Goal: Task Accomplishment & Management: Use online tool/utility

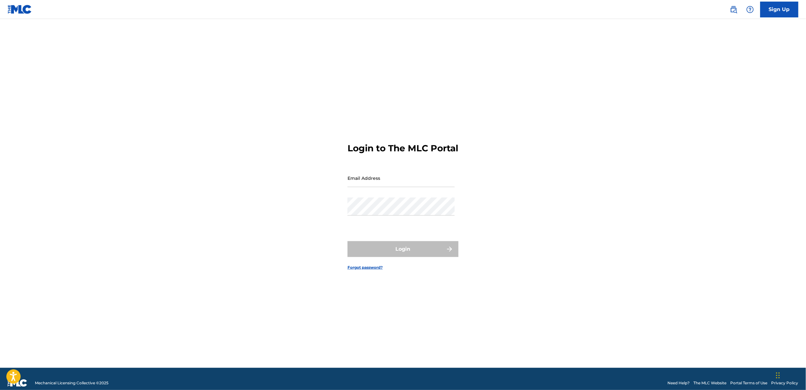
click at [387, 186] on input "Email Address" at bounding box center [400, 178] width 107 height 18
click at [373, 180] on input "Email Address" at bounding box center [400, 178] width 107 height 18
paste input "[EMAIL_ADDRESS][DOMAIN_NAME]"
type input "[EMAIL_ADDRESS][DOMAIN_NAME]"
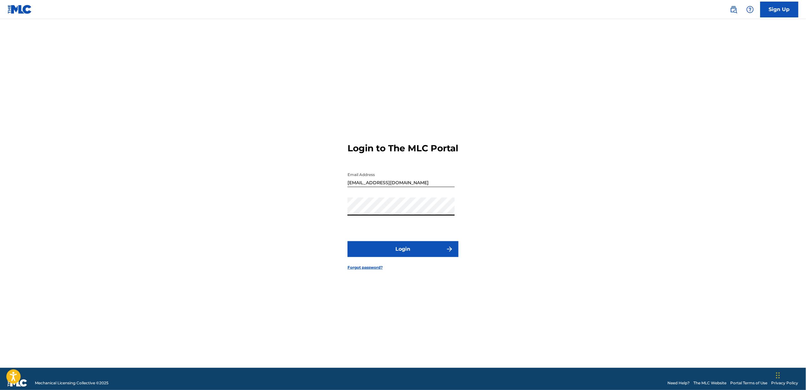
click at [403, 257] on button "Login" at bounding box center [402, 250] width 111 height 16
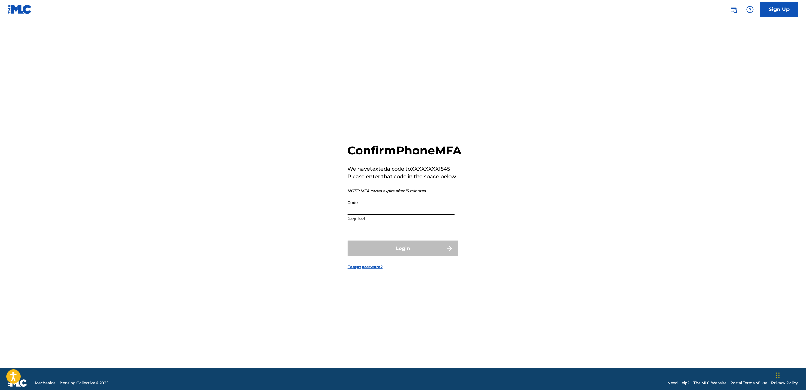
click at [377, 213] on input "Code" at bounding box center [400, 206] width 107 height 18
type input "942127"
click at [347, 241] on button "Login" at bounding box center [402, 249] width 111 height 16
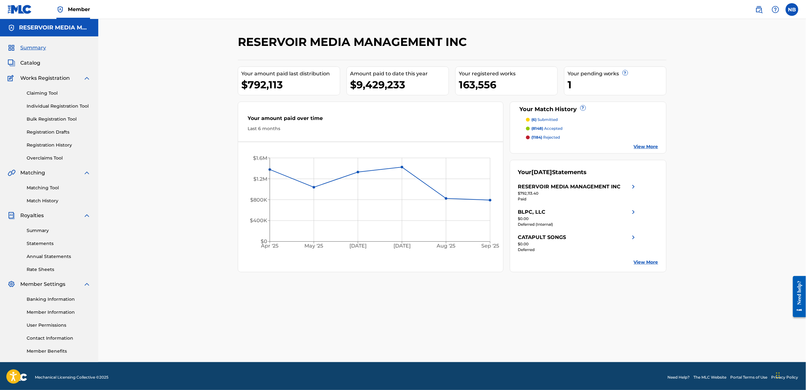
click at [59, 192] on div "Matching Tool Match History" at bounding box center [49, 191] width 83 height 28
click at [58, 185] on link "Matching Tool" at bounding box center [59, 188] width 64 height 7
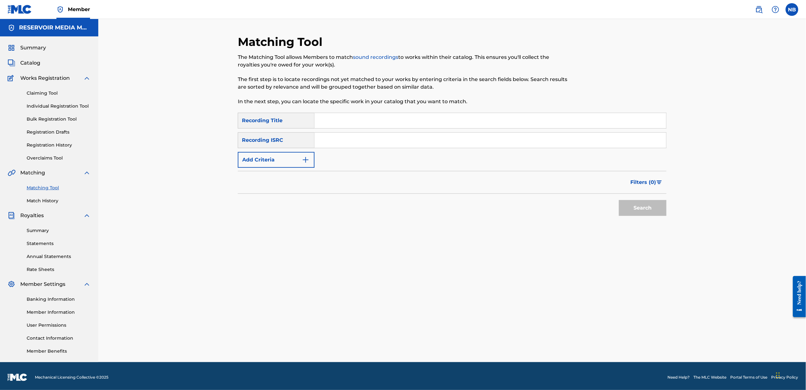
click at [396, 126] on input "Search Form" at bounding box center [489, 120] width 351 height 15
type input "4x4"
paste input "USSM12410202"
type input "USSM12410202"
click at [638, 207] on button "Search" at bounding box center [643, 208] width 48 height 16
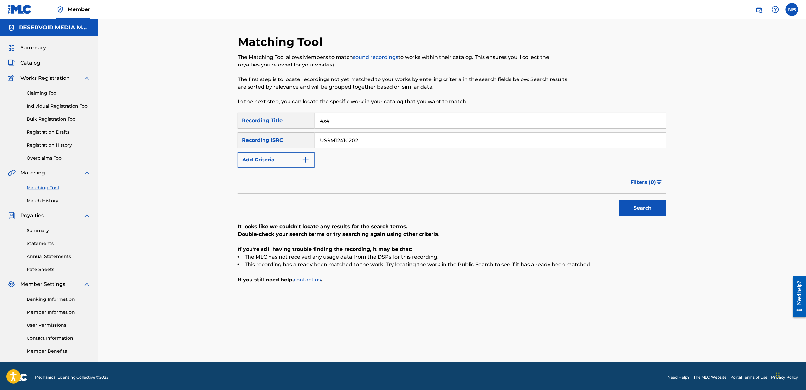
click at [300, 158] on button "Add Criteria" at bounding box center [276, 160] width 77 height 16
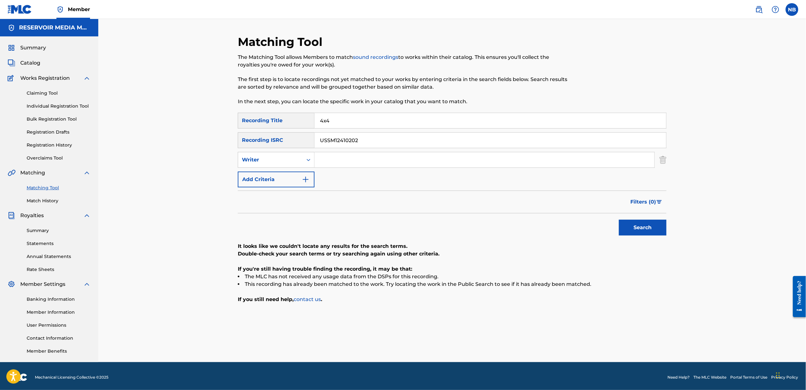
click at [323, 157] on input "Search Form" at bounding box center [484, 159] width 340 height 15
type input "scott"
click at [619, 220] on button "Search" at bounding box center [643, 228] width 48 height 16
click at [356, 120] on input "4x4" at bounding box center [489, 120] width 351 height 15
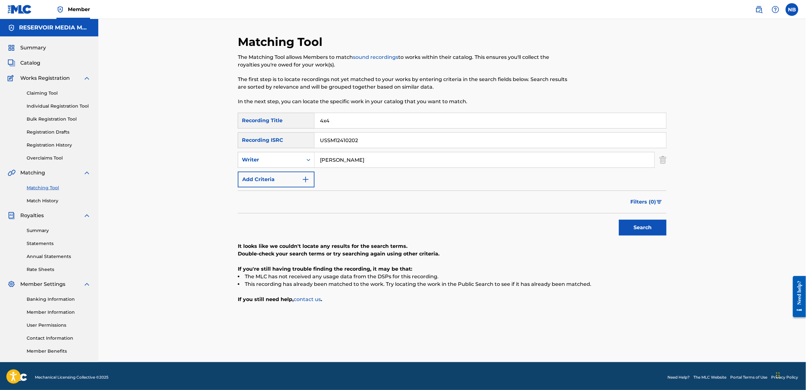
click at [356, 120] on input "4x4" at bounding box center [489, 120] width 351 height 15
click at [402, 120] on input "Search Form" at bounding box center [489, 120] width 351 height 15
paste input "One Of Them"
type input "One Of Them"
click at [374, 141] on input "USSM12410202" at bounding box center [489, 140] width 351 height 15
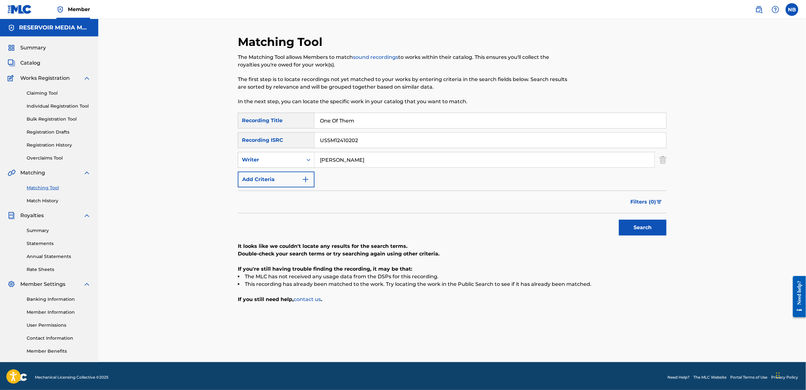
click at [374, 141] on input "USSM12410202" at bounding box center [489, 140] width 351 height 15
paste input "QM6P42574279"
type input "QM6P42574279"
click at [665, 160] on img "Search Form" at bounding box center [662, 160] width 7 height 16
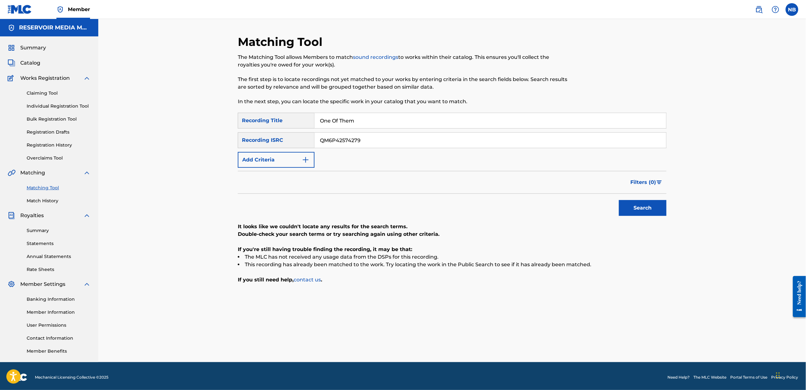
click at [652, 210] on button "Search" at bounding box center [643, 208] width 48 height 16
click at [656, 215] on button "Search" at bounding box center [643, 208] width 48 height 16
drag, startPoint x: 358, startPoint y: 119, endPoint x: 362, endPoint y: 118, distance: 4.1
click at [361, 119] on input "One Of Them" at bounding box center [489, 120] width 351 height 15
click at [362, 118] on input "One Of Them" at bounding box center [489, 120] width 351 height 15
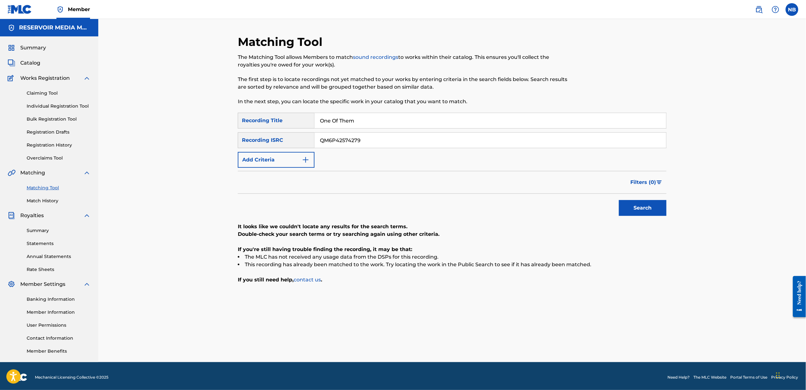
click at [362, 118] on input "One Of Them" at bounding box center [489, 120] width 351 height 15
click at [362, 117] on input "One Of Them" at bounding box center [489, 120] width 351 height 15
type input "God & Guns"
click at [362, 138] on input "QM6P42574279" at bounding box center [489, 140] width 351 height 15
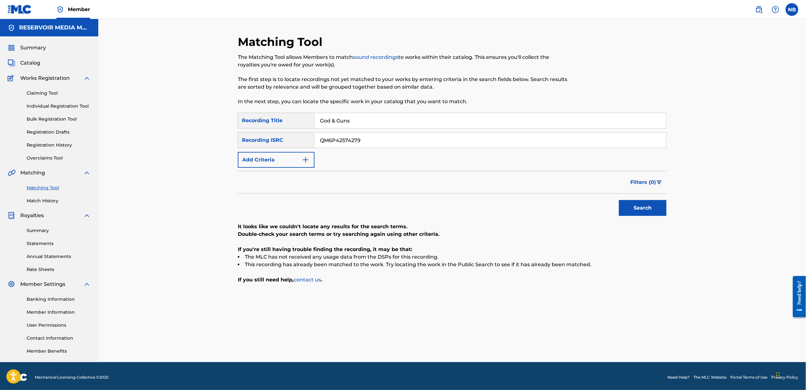
click at [362, 138] on input "QM6P42574279" at bounding box center [489, 140] width 351 height 15
click at [304, 156] on img "Search Form" at bounding box center [306, 160] width 8 height 8
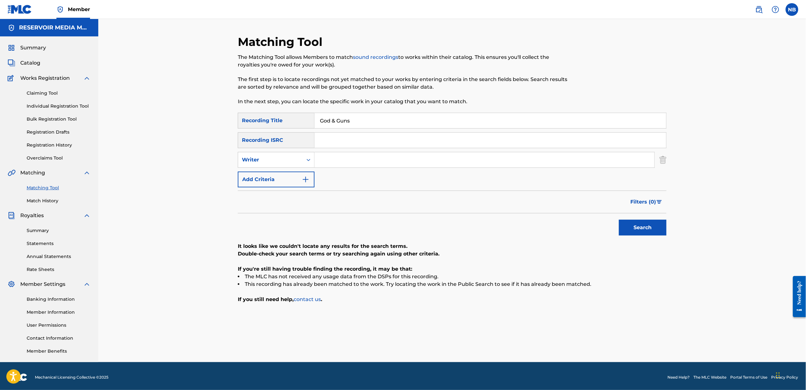
click at [661, 160] on img "Search Form" at bounding box center [662, 160] width 7 height 16
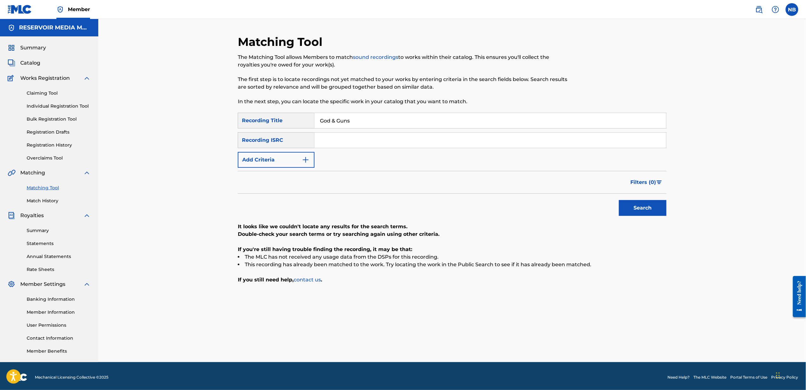
click at [643, 207] on button "Search" at bounding box center [643, 208] width 48 height 16
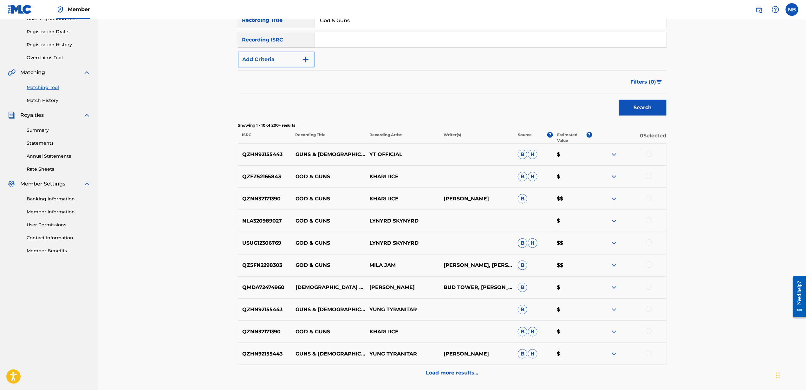
scroll to position [27, 0]
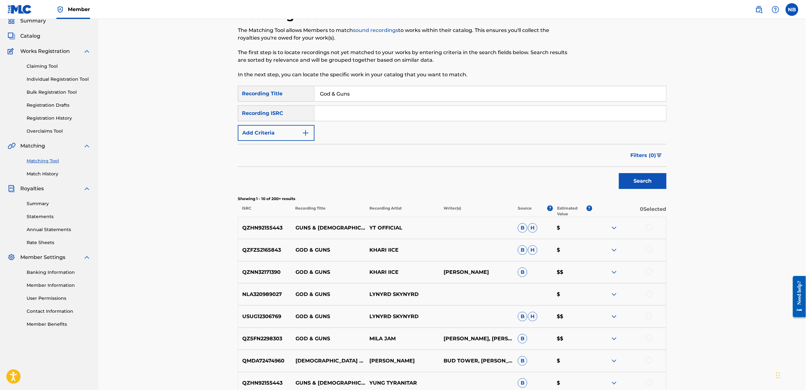
click at [334, 121] on div "SearchWithCriteriaffd4c9cd-49ea-4a46-9de9-7edbab742db2 Recording Title God & Gu…" at bounding box center [452, 113] width 429 height 55
click at [335, 116] on input "Search Form" at bounding box center [489, 113] width 351 height 15
paste input "USWB12500384"
type input "USWB12500384"
click at [619, 173] on button "Search" at bounding box center [643, 181] width 48 height 16
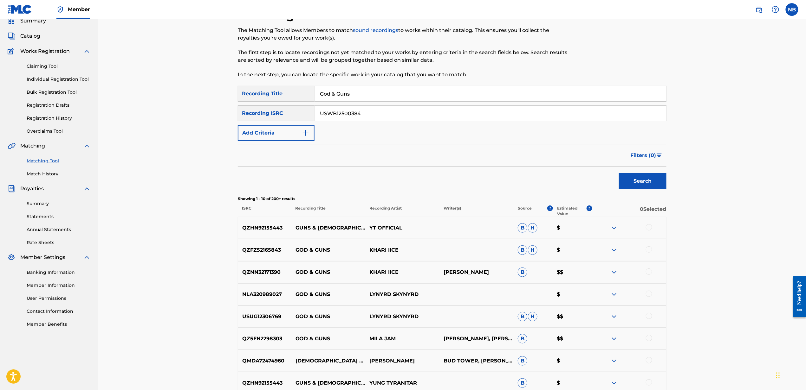
scroll to position [3, 0]
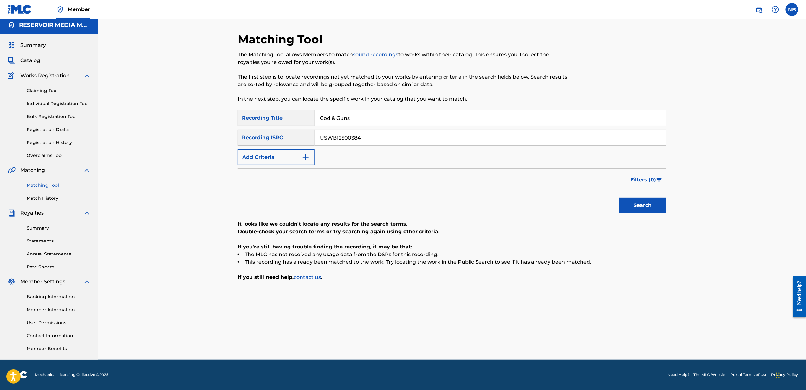
click at [330, 117] on input "God & Guns" at bounding box center [489, 118] width 351 height 15
click at [619, 198] on button "Search" at bounding box center [643, 206] width 48 height 16
click at [388, 136] on input "USWB12500384" at bounding box center [489, 137] width 351 height 15
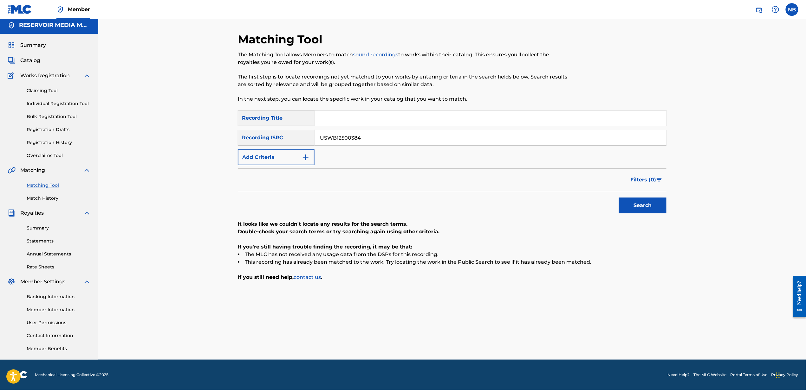
click at [388, 136] on input "USWB12500384" at bounding box center [489, 137] width 351 height 15
click at [398, 122] on input "Search Form" at bounding box center [489, 118] width 351 height 15
click at [619, 198] on button "Search" at bounding box center [643, 206] width 48 height 16
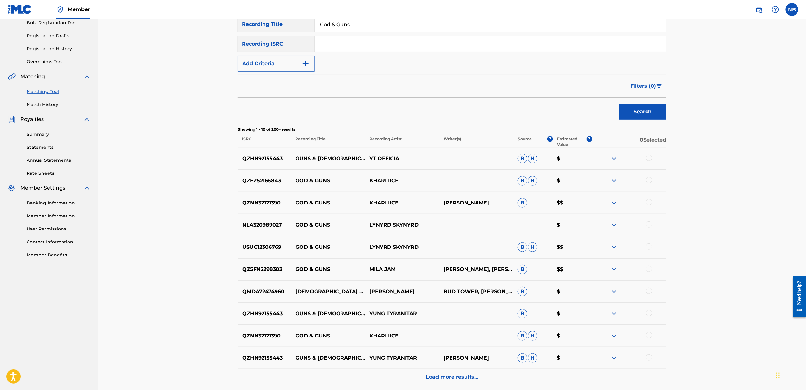
scroll to position [27, 0]
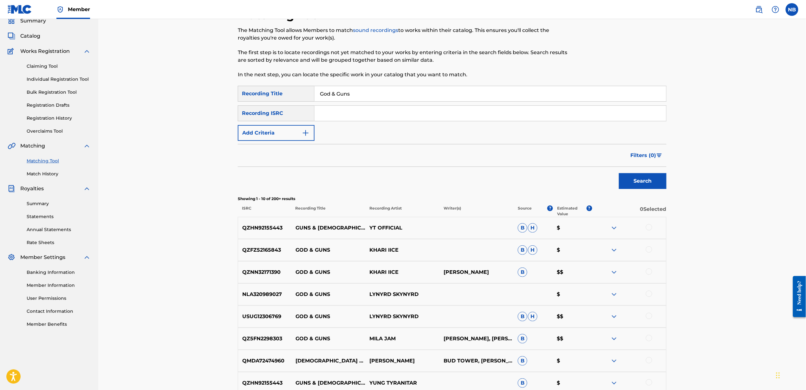
click at [367, 96] on input "God & Guns" at bounding box center [489, 93] width 351 height 15
type input "God & Guns N' Roses"
click at [619, 173] on button "Search" at bounding box center [643, 181] width 48 height 16
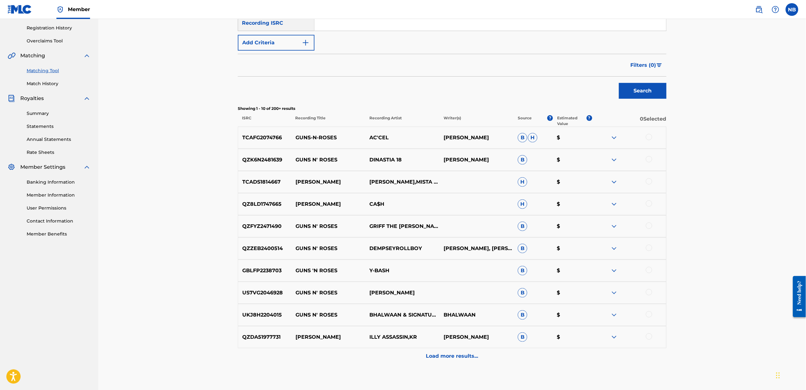
scroll to position [154, 0]
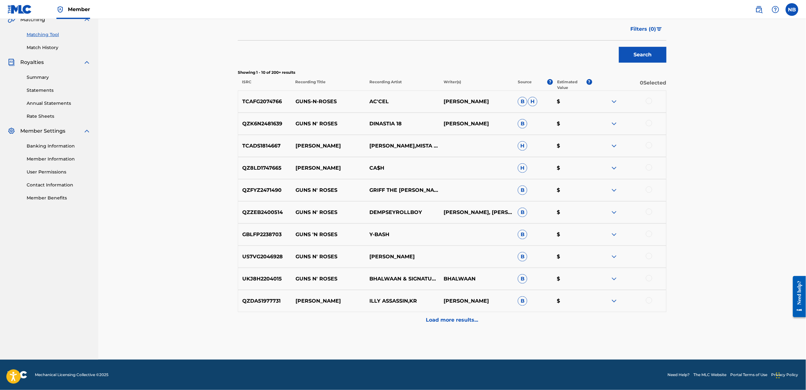
click at [463, 322] on p "Load more results..." at bounding box center [452, 321] width 52 height 8
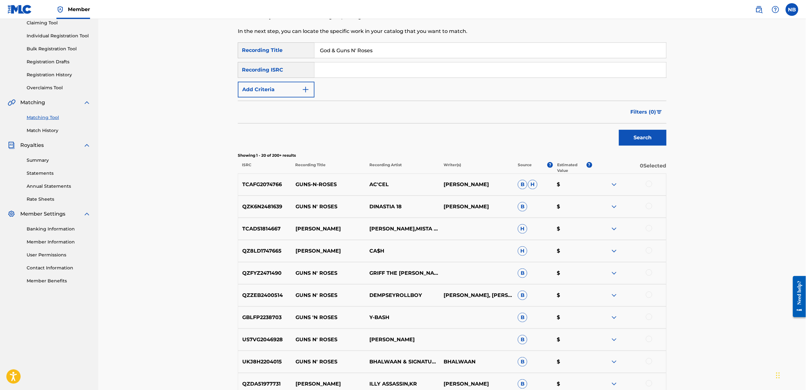
scroll to position [0, 0]
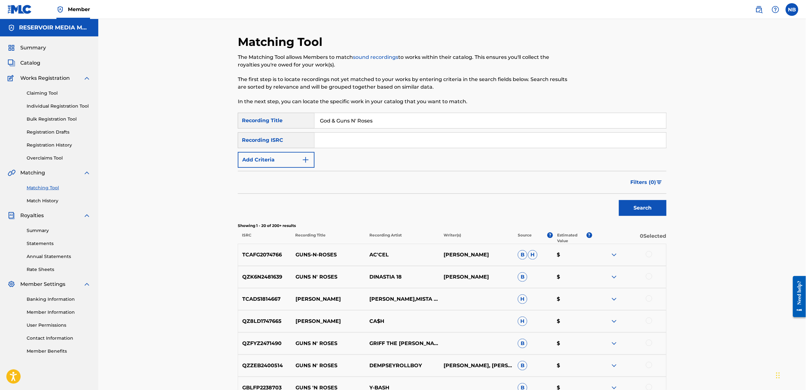
click at [385, 118] on input "God & Guns N' Roses" at bounding box center [489, 120] width 351 height 15
paste input "QM6P42574279"
type input "QM6P42574279"
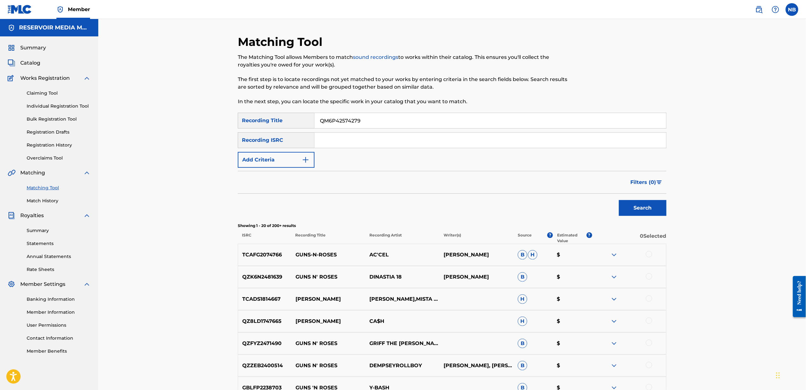
paste input "QM6P42574279"
type input "QM6P42574279"
click at [374, 113] on div "QM6P42574279" at bounding box center [490, 121] width 352 height 16
click at [373, 121] on input "QM6P42574279" at bounding box center [489, 120] width 351 height 15
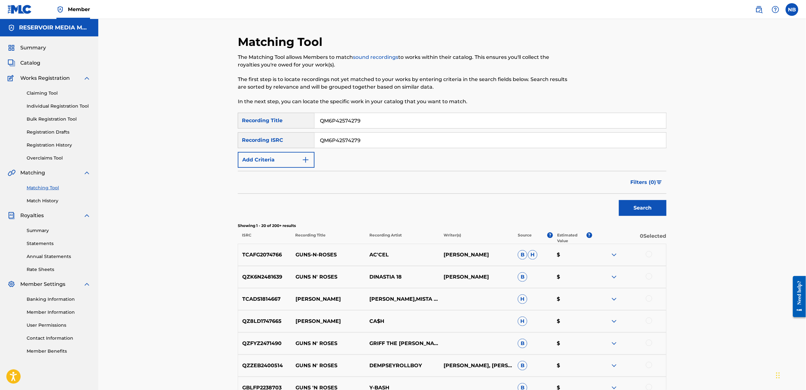
click at [373, 121] on input "QM6P42574279" at bounding box center [489, 120] width 351 height 15
click at [655, 211] on button "Search" at bounding box center [643, 208] width 48 height 16
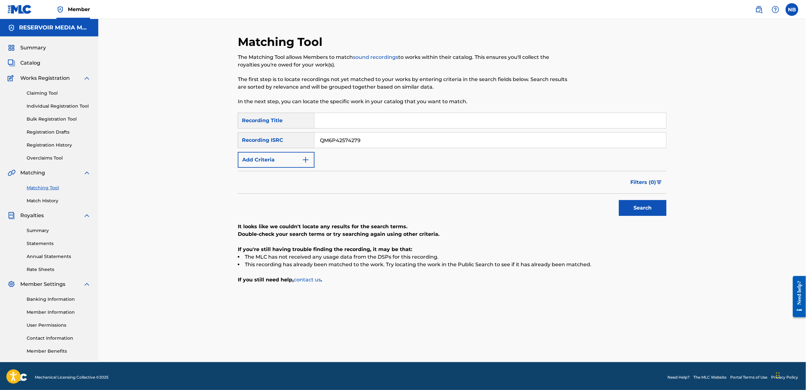
click at [351, 140] on input "QM6P42574279" at bounding box center [489, 140] width 351 height 15
paste input "USSM12410202"
type input "USSM12410202"
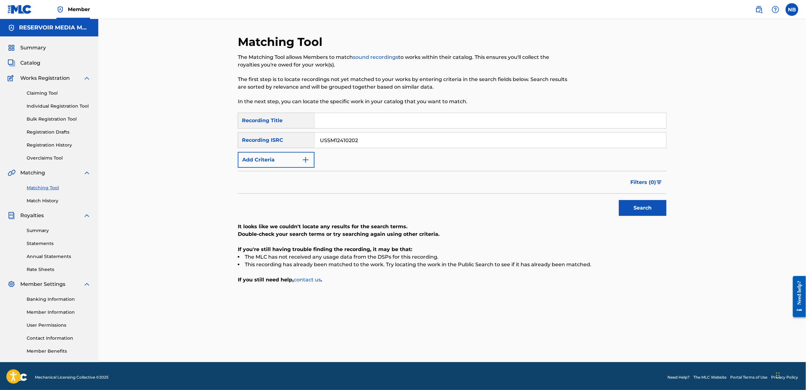
click at [657, 211] on button "Search" at bounding box center [643, 208] width 48 height 16
click at [349, 142] on input "USSM12410202" at bounding box center [489, 140] width 351 height 15
click at [321, 117] on input "Search Form" at bounding box center [489, 120] width 351 height 15
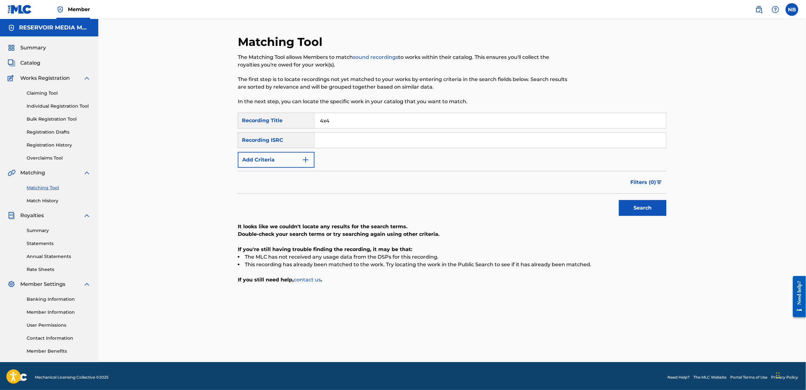
click at [636, 215] on button "Search" at bounding box center [643, 208] width 48 height 16
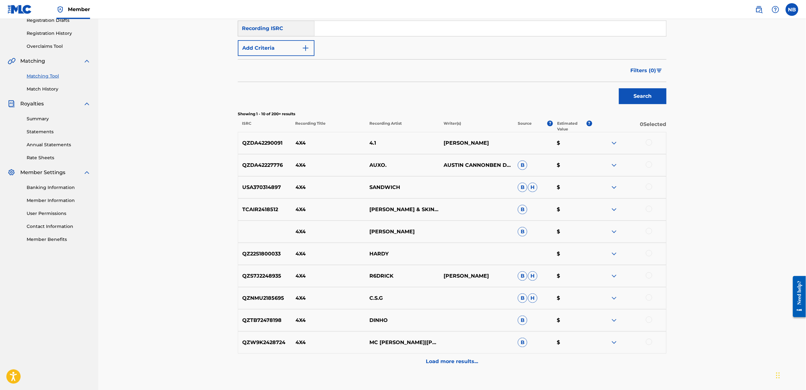
scroll to position [127, 0]
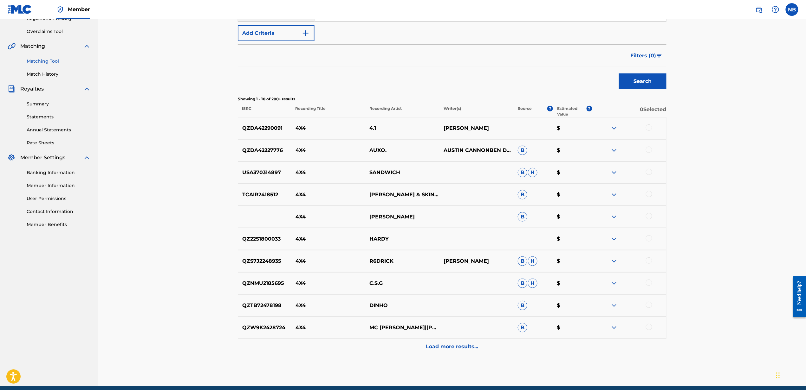
click at [450, 353] on div "Load more results..." at bounding box center [452, 347] width 429 height 16
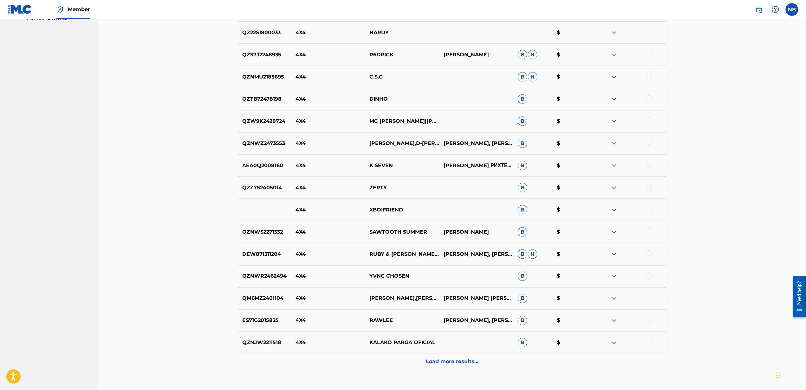
scroll to position [376, 0]
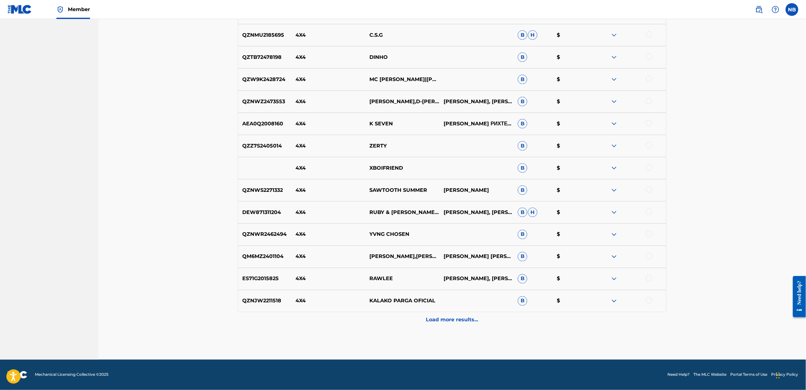
click at [454, 317] on p "Load more results..." at bounding box center [452, 321] width 52 height 8
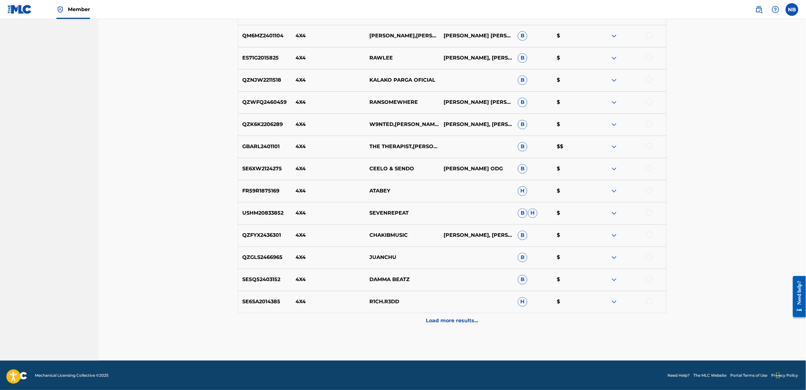
scroll to position [597, 0]
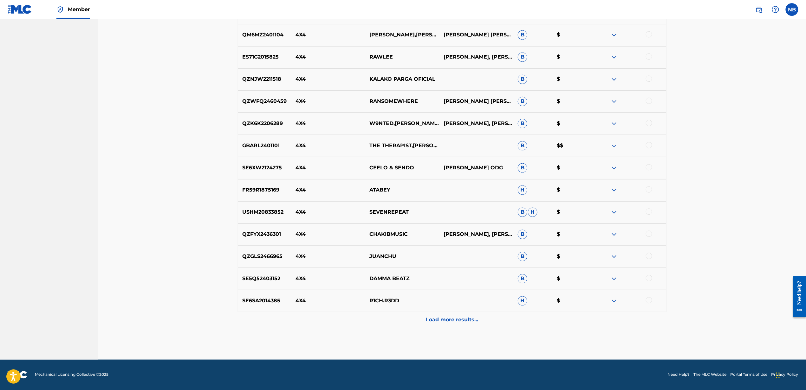
click at [451, 321] on p "Load more results..." at bounding box center [452, 321] width 52 height 8
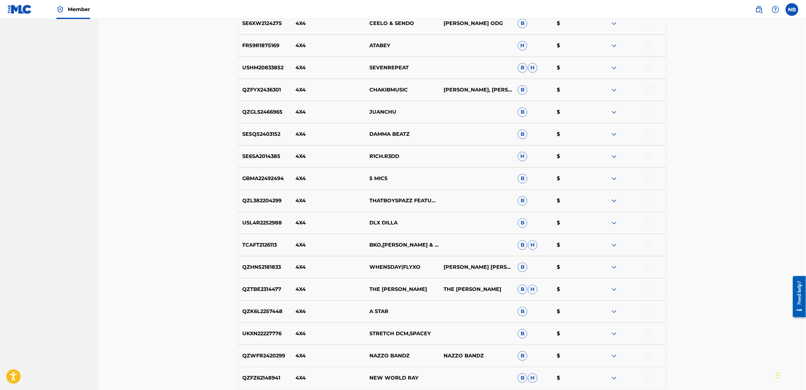
scroll to position [809, 0]
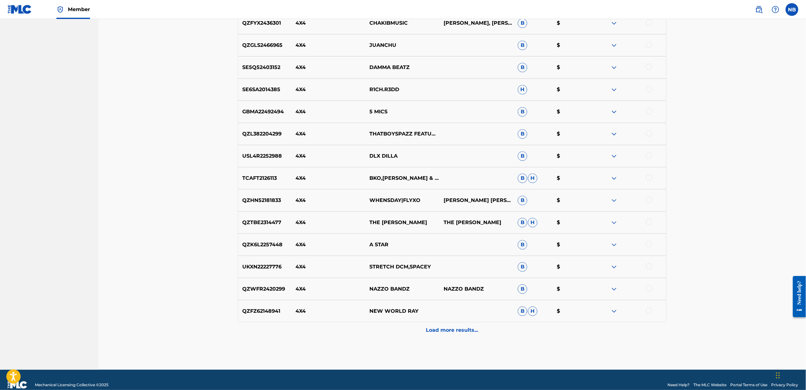
click at [449, 337] on div "Load more results..." at bounding box center [452, 331] width 429 height 16
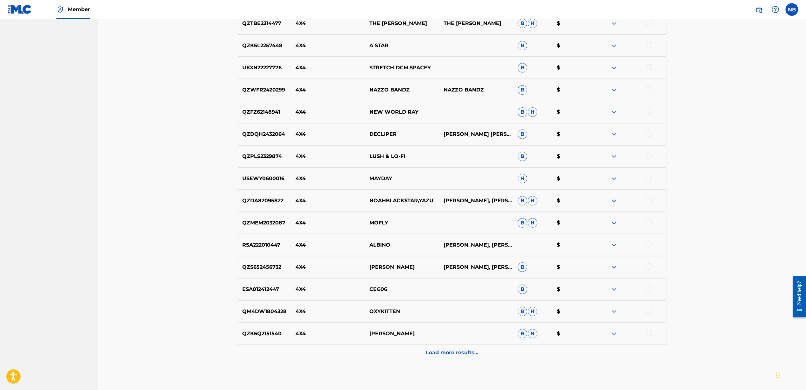
scroll to position [1041, 0]
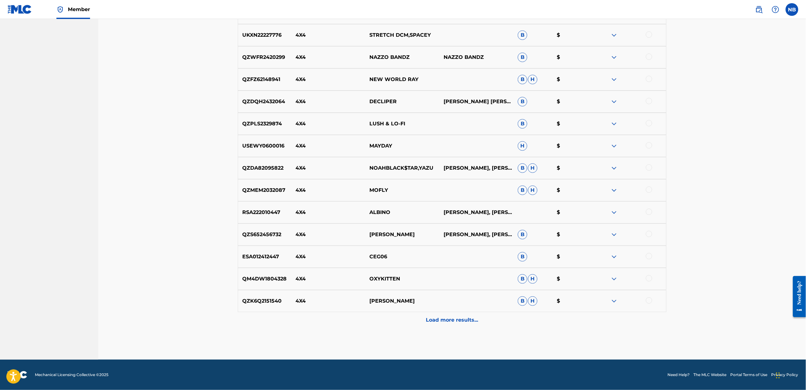
click at [449, 319] on p "Load more results..." at bounding box center [452, 321] width 52 height 8
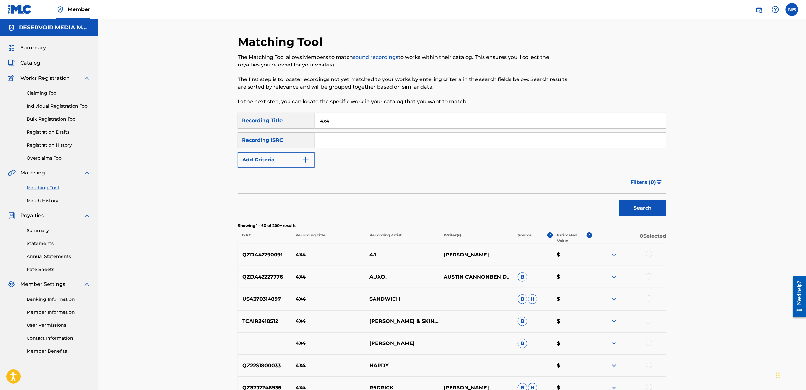
scroll to position [84, 0]
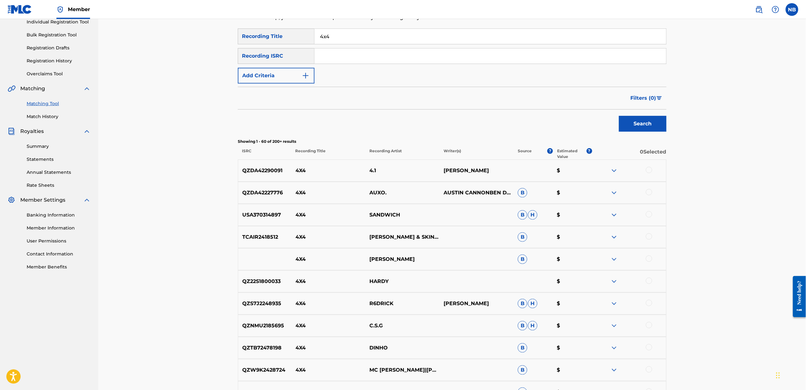
click at [402, 38] on input "4x4" at bounding box center [489, 36] width 351 height 15
type input "Missing"
click at [263, 80] on button "Add Criteria" at bounding box center [276, 76] width 77 height 16
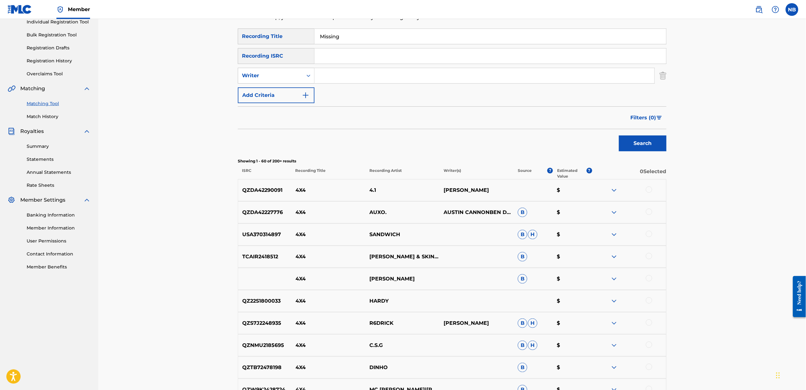
click at [445, 70] on input "Search Form" at bounding box center [484, 75] width 340 height 15
type input "Wallen"
click at [619, 136] on button "Search" at bounding box center [643, 144] width 48 height 16
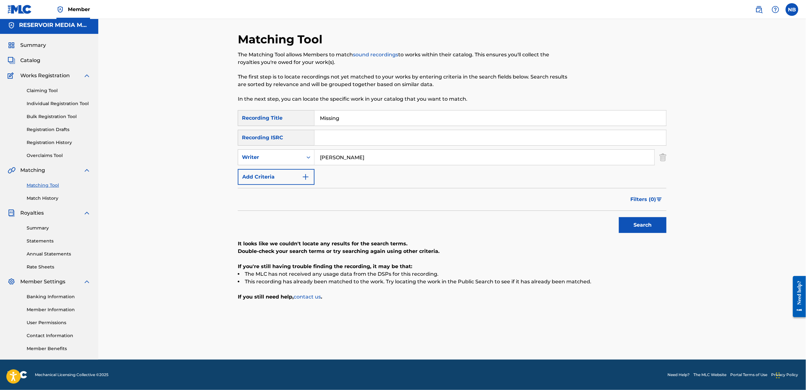
click at [401, 116] on input "Missing" at bounding box center [489, 118] width 351 height 15
type input "Folded"
click at [371, 158] on input "Wallen" at bounding box center [484, 157] width 340 height 15
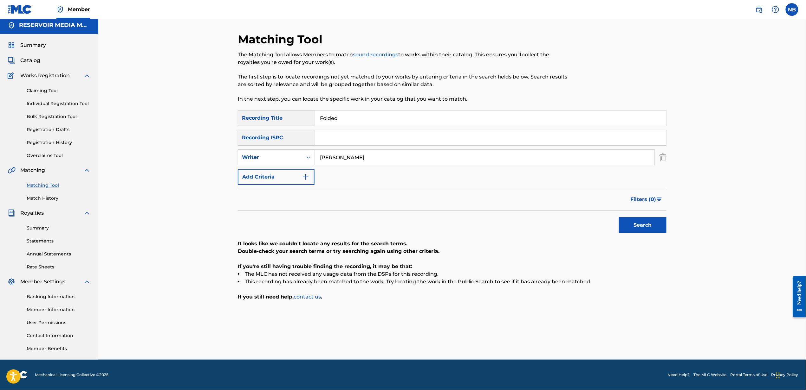
click at [371, 158] on input "Wallen" at bounding box center [484, 157] width 340 height 15
type input "Kehlani"
click at [619, 217] on button "Search" at bounding box center [643, 225] width 48 height 16
click at [305, 174] on img "Search Form" at bounding box center [306, 177] width 8 height 8
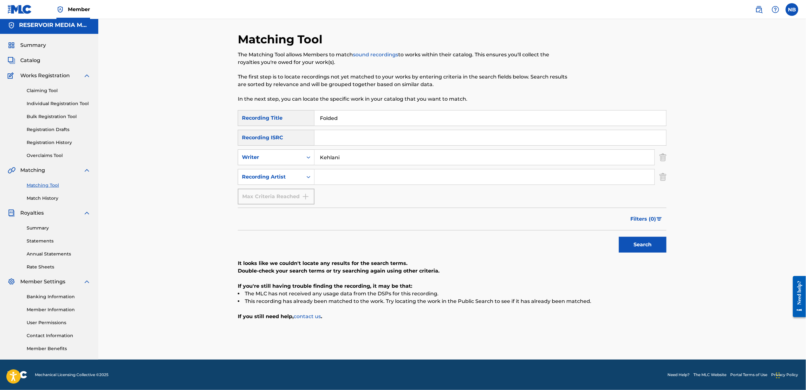
click at [333, 179] on input "Search Form" at bounding box center [484, 177] width 340 height 15
type input "Kehlani"
click at [662, 160] on img "Search Form" at bounding box center [662, 158] width 7 height 16
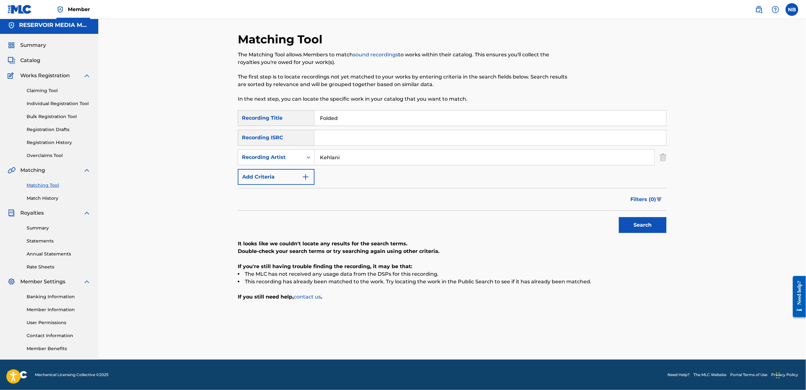
click at [622, 229] on button "Search" at bounding box center [643, 225] width 48 height 16
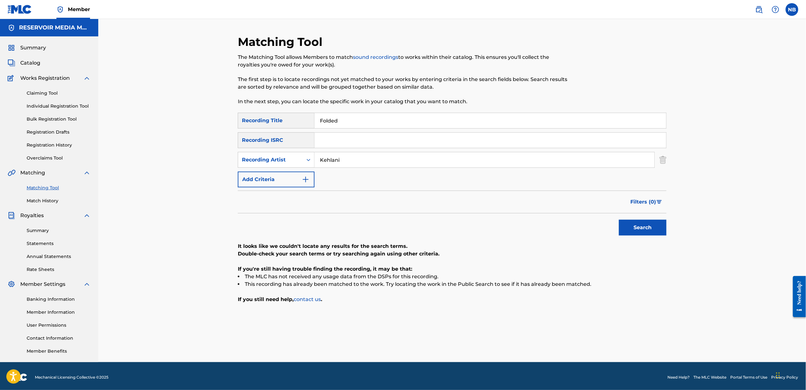
click at [346, 119] on input "Folded" at bounding box center [489, 120] width 351 height 15
type input "Ring of Fire"
click at [332, 164] on input "Kehlani" at bounding box center [484, 159] width 340 height 15
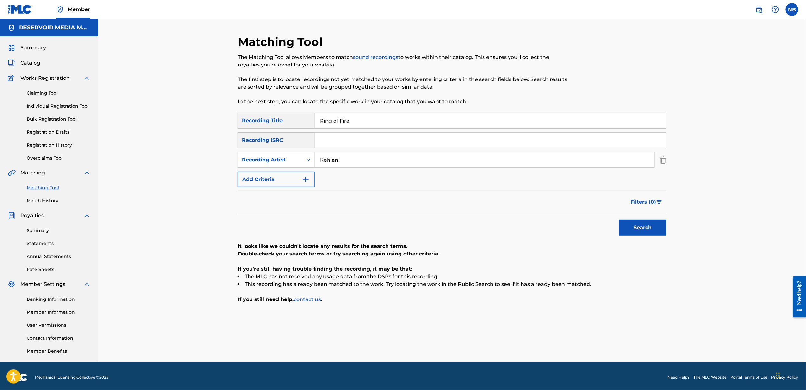
click at [332, 164] on input "Kehlani" at bounding box center [484, 159] width 340 height 15
type input "Cash"
click at [619, 220] on button "Search" at bounding box center [643, 228] width 48 height 16
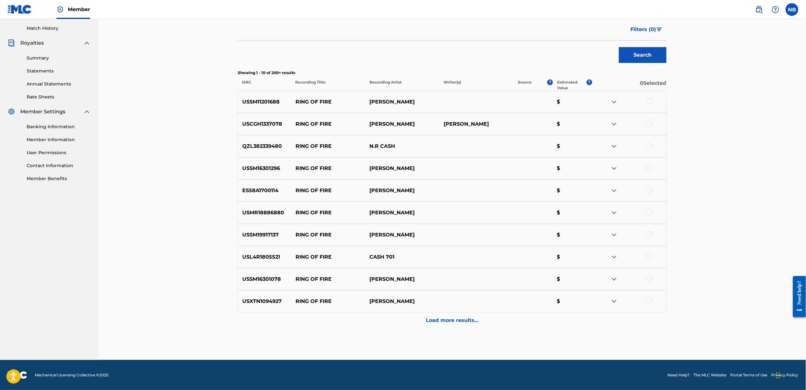
scroll to position [173, 0]
click at [476, 316] on div "Load more results..." at bounding box center [452, 321] width 429 height 16
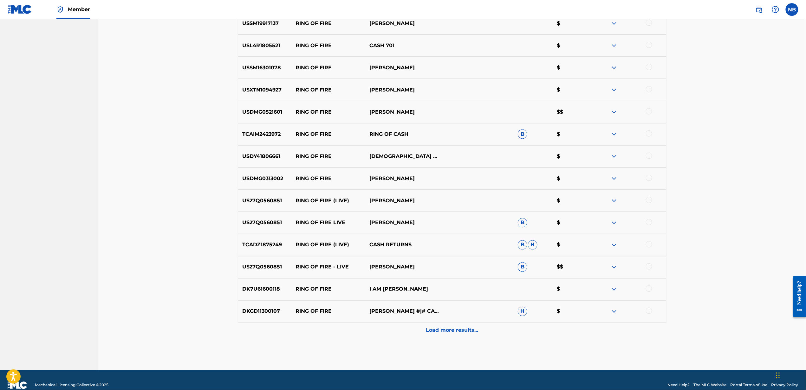
scroll to position [395, 0]
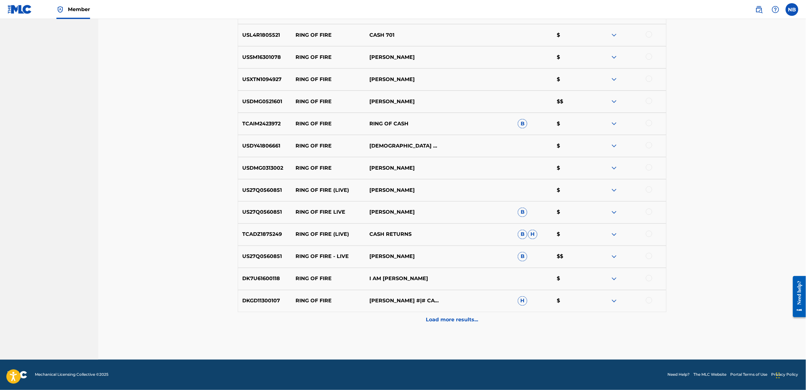
click at [454, 324] on p "Load more results..." at bounding box center [452, 321] width 52 height 8
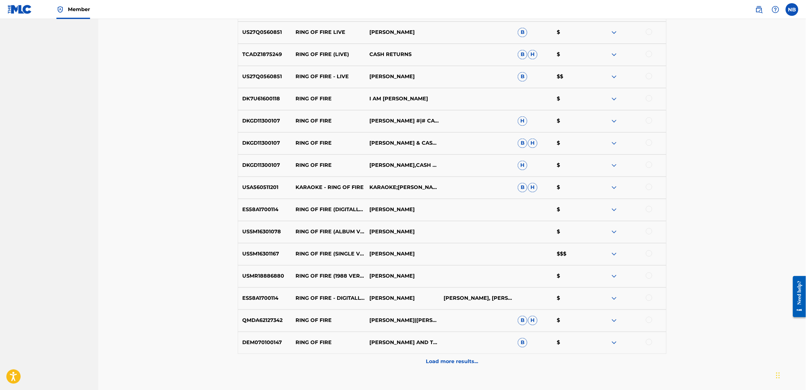
scroll to position [617, 0]
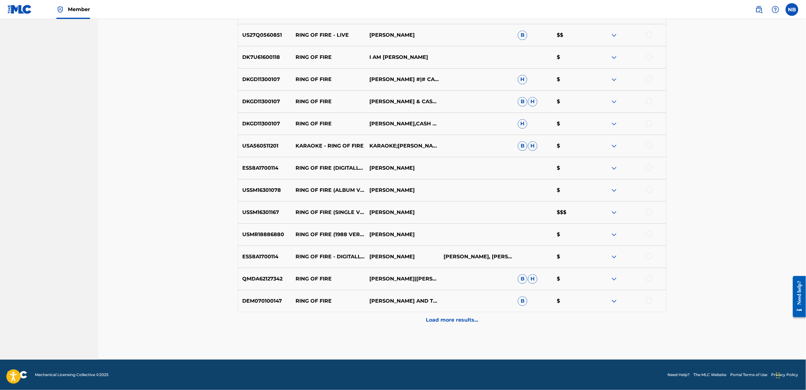
click at [477, 321] on p "Load more results..." at bounding box center [452, 321] width 52 height 8
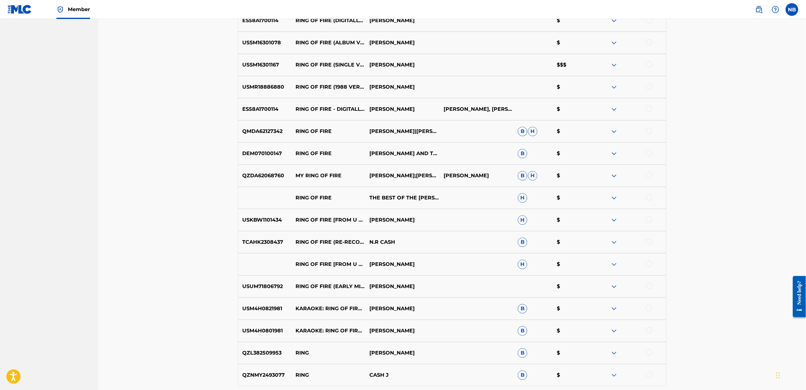
scroll to position [839, 0]
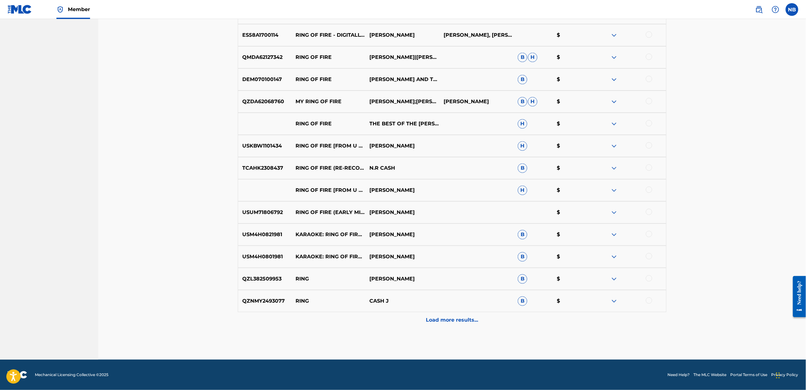
click at [492, 320] on div "Load more results..." at bounding box center [452, 321] width 429 height 16
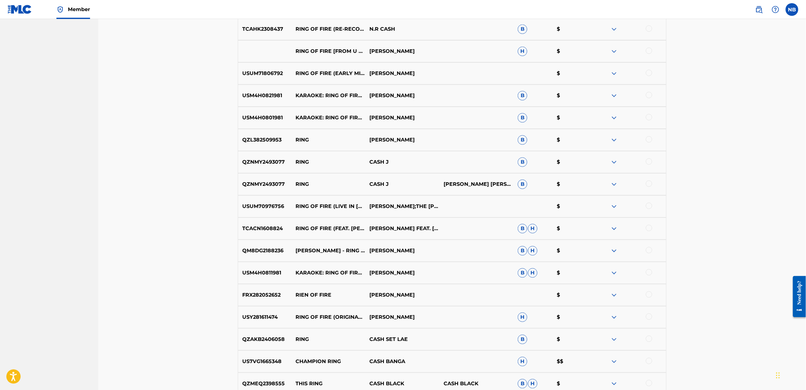
scroll to position [1061, 0]
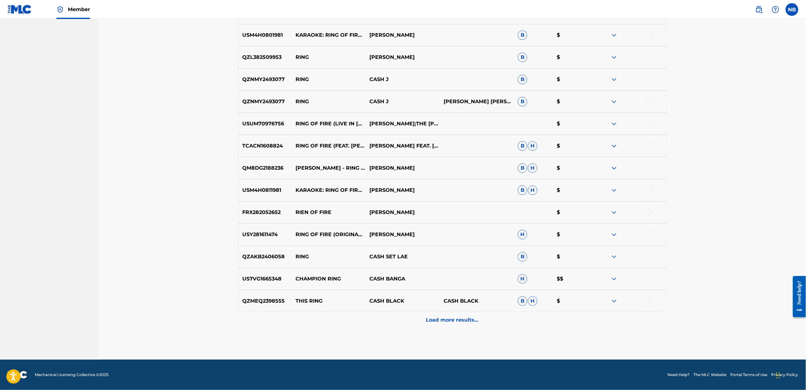
click at [476, 321] on p "Load more results..." at bounding box center [452, 321] width 52 height 8
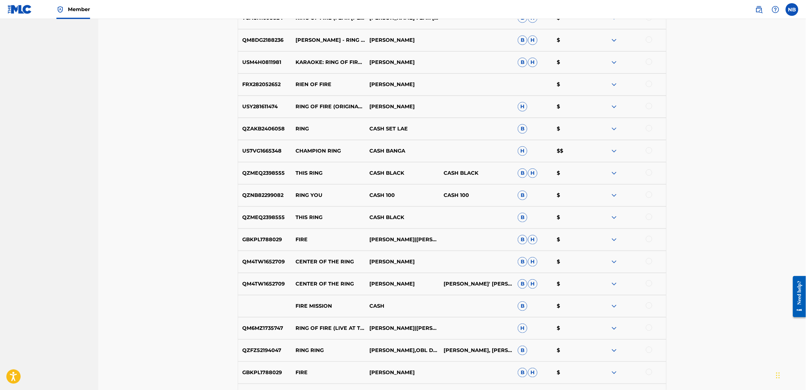
scroll to position [1282, 0]
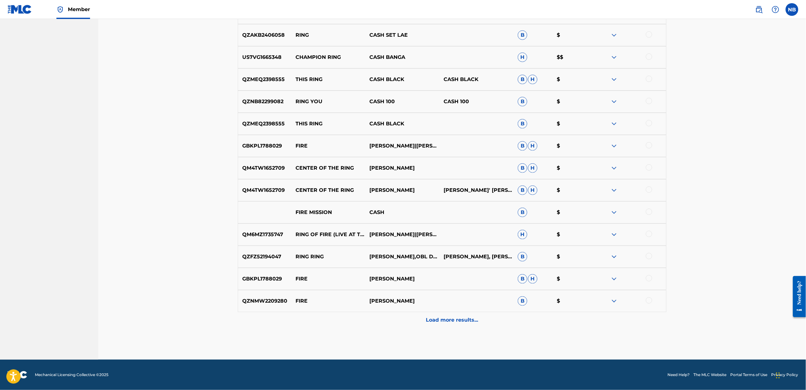
click at [453, 317] on p "Load more results..." at bounding box center [452, 321] width 52 height 8
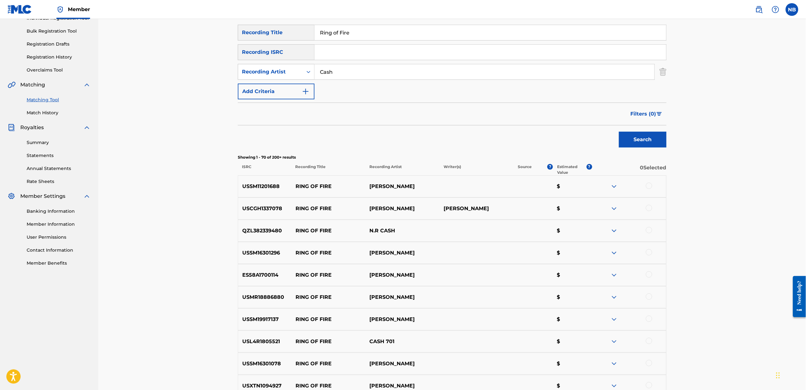
scroll to position [0, 0]
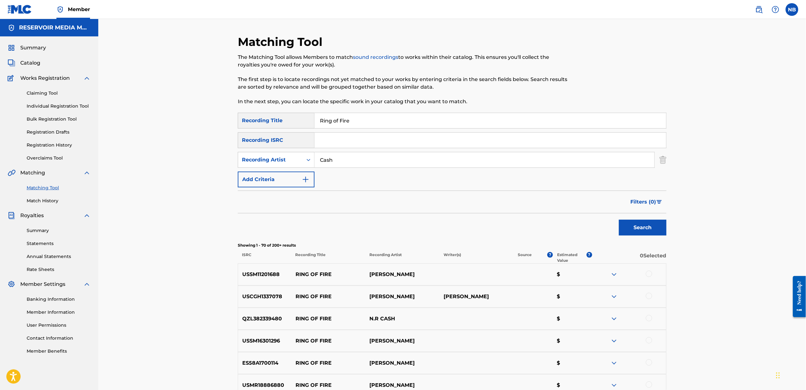
click at [341, 120] on input "Ring of Fire" at bounding box center [489, 120] width 351 height 15
type input "Mona Lisa"
click at [619, 220] on button "Search" at bounding box center [643, 228] width 48 height 16
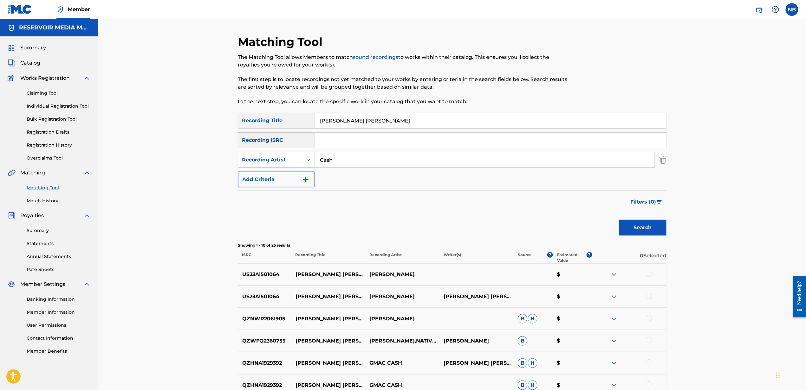
click at [664, 161] on img "Search Form" at bounding box center [662, 160] width 7 height 16
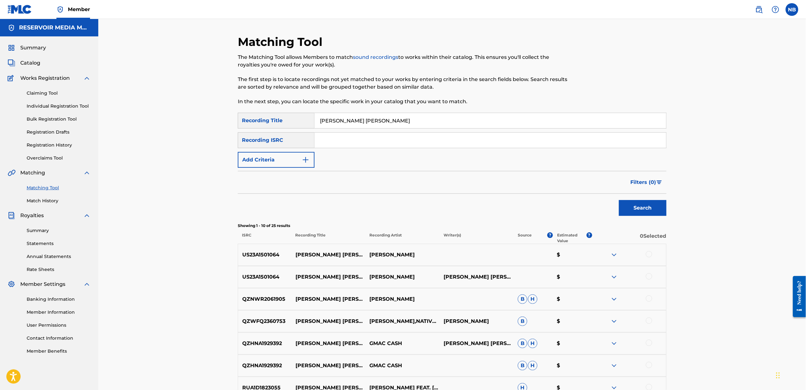
click at [622, 210] on button "Search" at bounding box center [643, 208] width 48 height 16
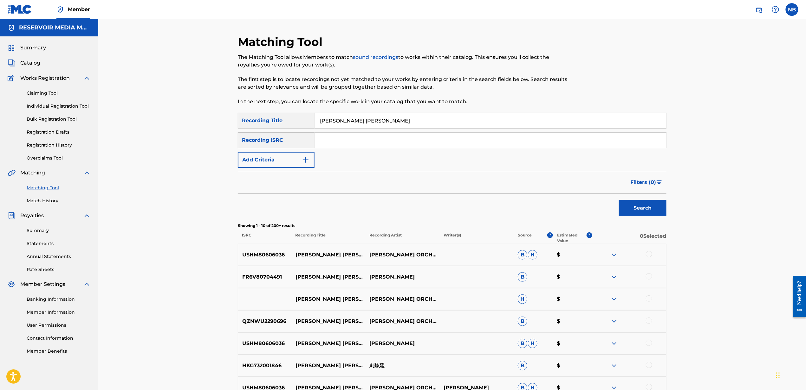
click at [415, 143] on input "Search Form" at bounding box center [489, 140] width 351 height 15
click at [288, 164] on button "Add Criteria" at bounding box center [276, 160] width 77 height 16
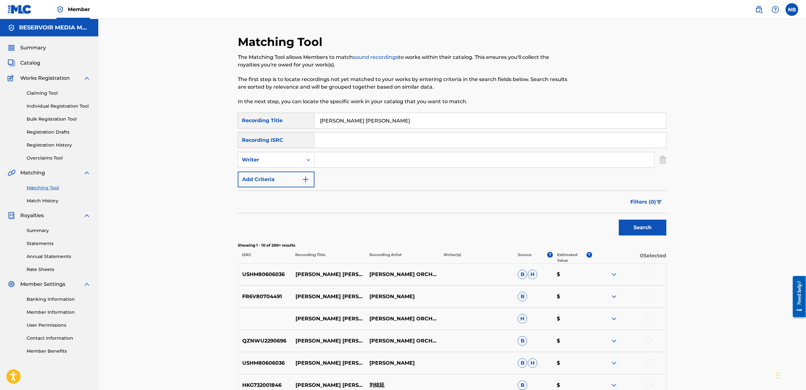
click at [336, 162] on input "Search Form" at bounding box center [484, 159] width 340 height 15
type input "j"
type input "J-hope"
click at [619, 220] on button "Search" at bounding box center [643, 228] width 48 height 16
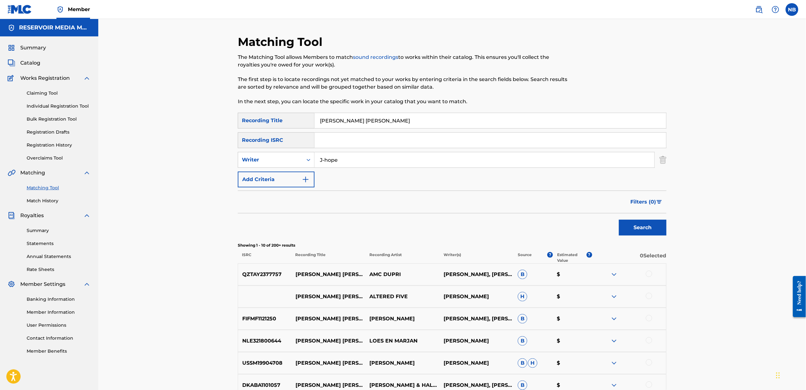
click at [363, 138] on input "Search Form" at bounding box center [489, 140] width 351 height 15
paste input "USA2P2505689"
type input "USA2P2505689"
click at [666, 163] on img "Search Form" at bounding box center [662, 160] width 7 height 16
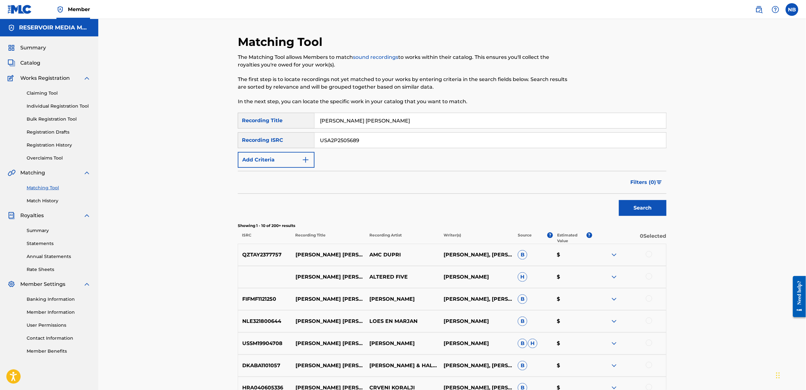
click at [645, 213] on button "Search" at bounding box center [643, 208] width 48 height 16
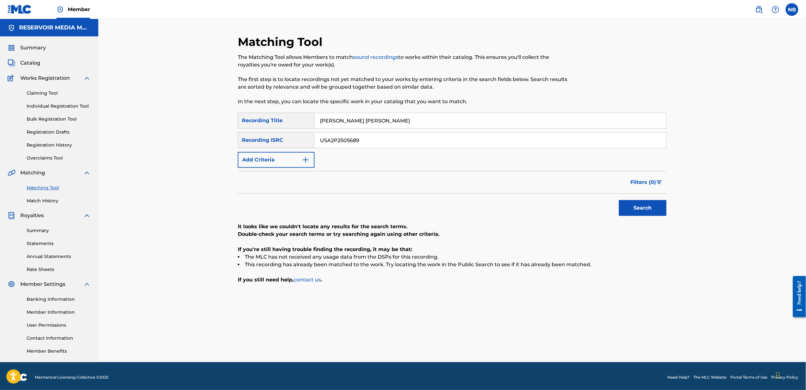
click at [367, 123] on input "Mona Lisa" at bounding box center [489, 120] width 351 height 15
type input "Given up on me"
click at [546, 138] on input "USA2P2505689" at bounding box center [489, 140] width 351 height 15
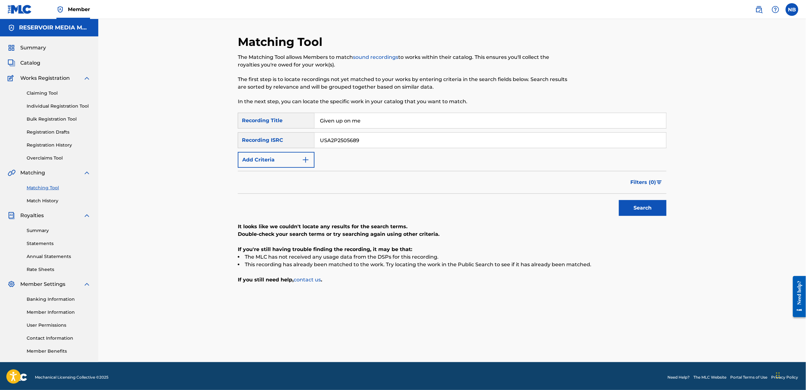
click at [546, 138] on input "USA2P2505689" at bounding box center [489, 140] width 351 height 15
click at [619, 200] on button "Search" at bounding box center [643, 208] width 48 height 16
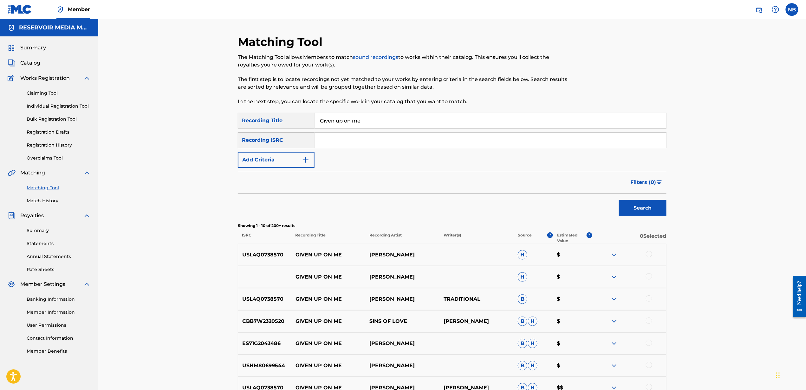
click at [289, 163] on button "Add Criteria" at bounding box center [276, 160] width 77 height 16
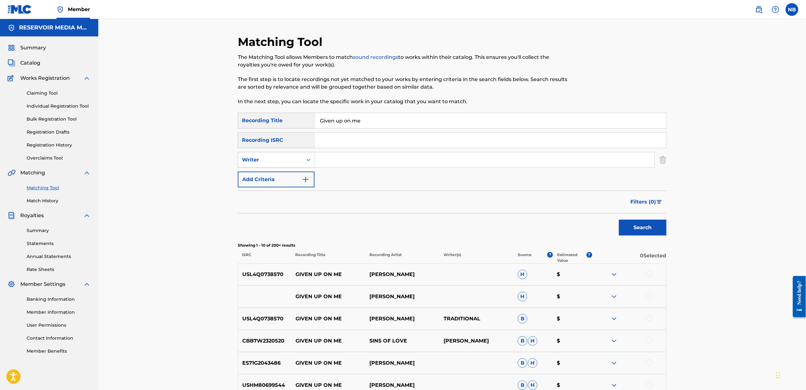
click at [307, 158] on icon "Search Form" at bounding box center [308, 160] width 6 height 6
click at [291, 169] on div "Recording Artist" at bounding box center [276, 176] width 76 height 16
click at [372, 158] on input "Search Form" at bounding box center [484, 159] width 340 height 15
type input "The Weeknd"
click at [619, 220] on button "Search" at bounding box center [643, 228] width 48 height 16
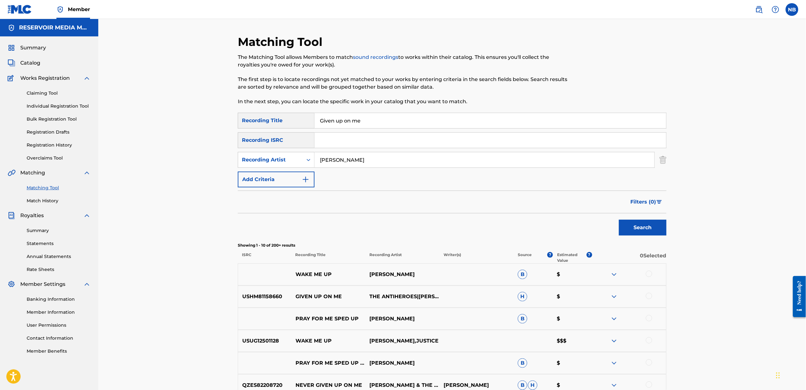
click at [359, 299] on p "GIVEN UP ON ME" at bounding box center [328, 297] width 74 height 8
click at [313, 292] on div "USHM81158660 GIVEN UP ON ME THE ANTIHEROES|KENNY CEE H $" at bounding box center [452, 297] width 429 height 22
click at [609, 300] on div at bounding box center [629, 297] width 74 height 8
click at [612, 293] on img at bounding box center [614, 297] width 8 height 8
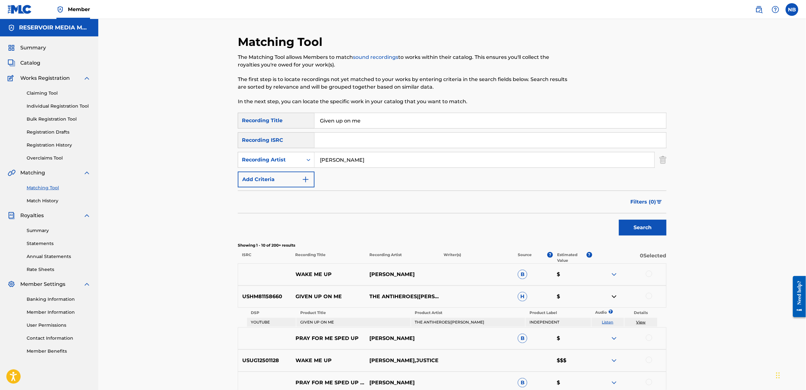
click at [610, 299] on img at bounding box center [614, 297] width 8 height 8
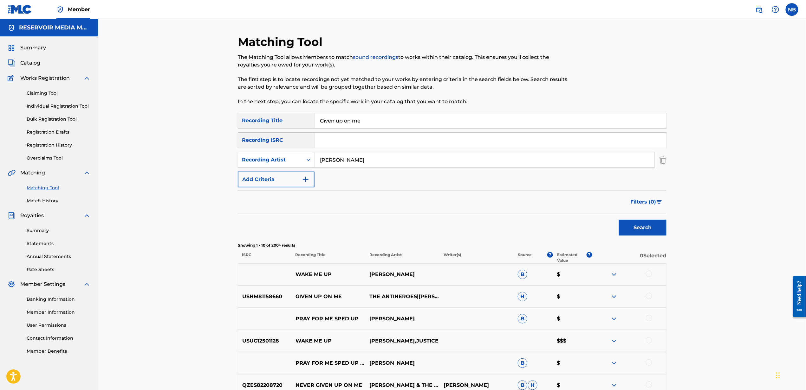
scroll to position [42, 0]
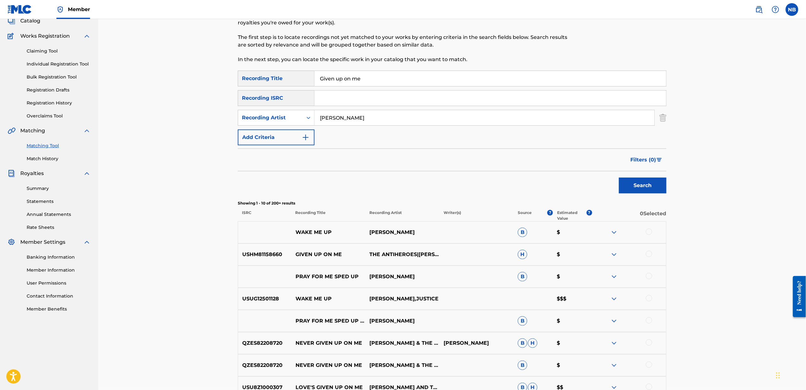
click at [616, 228] on div "WAKE ME UP THE WEEKND B $" at bounding box center [452, 233] width 429 height 22
click at [610, 236] on img at bounding box center [614, 233] width 8 height 8
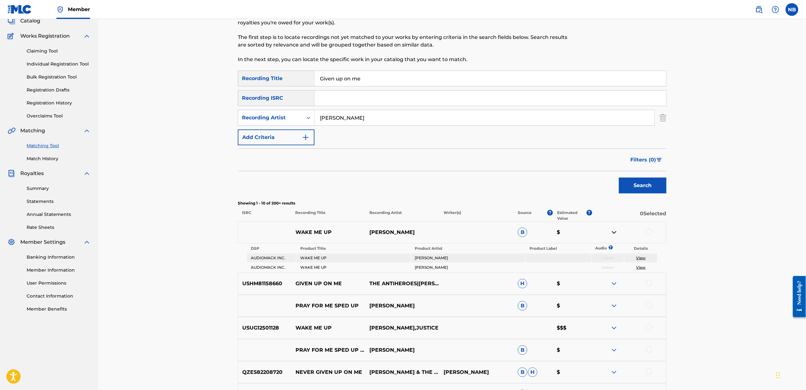
click at [644, 257] on link "View" at bounding box center [641, 258] width 10 height 5
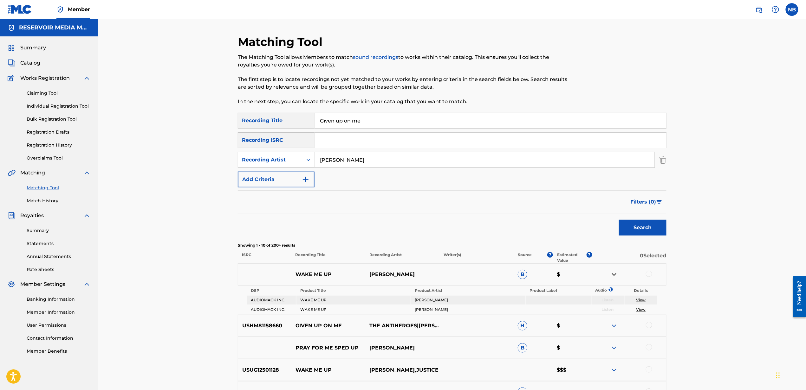
click at [614, 324] on img at bounding box center [614, 326] width 8 height 8
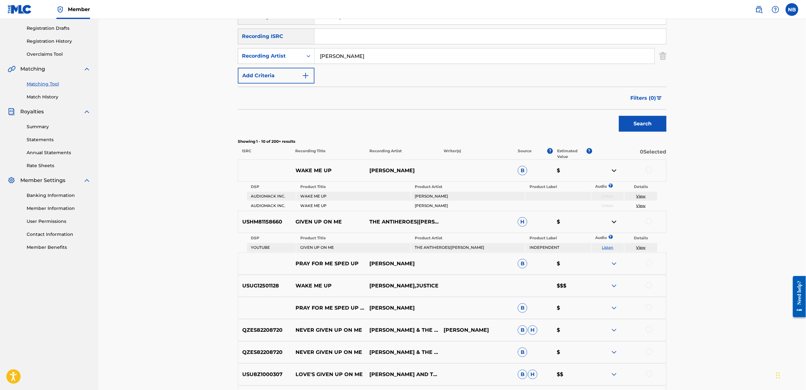
scroll to position [127, 0]
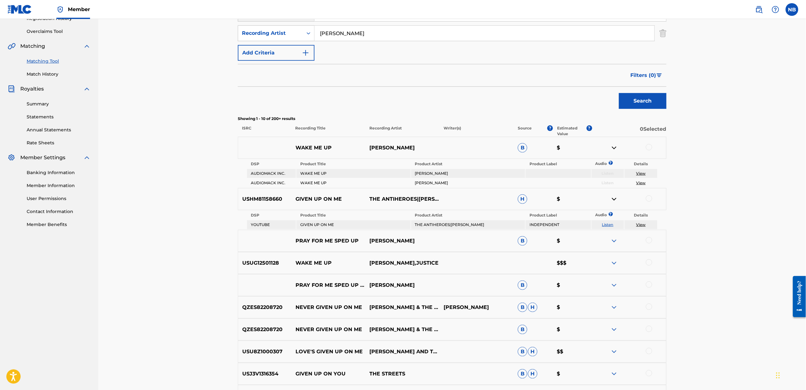
click at [612, 238] on img at bounding box center [614, 241] width 8 height 8
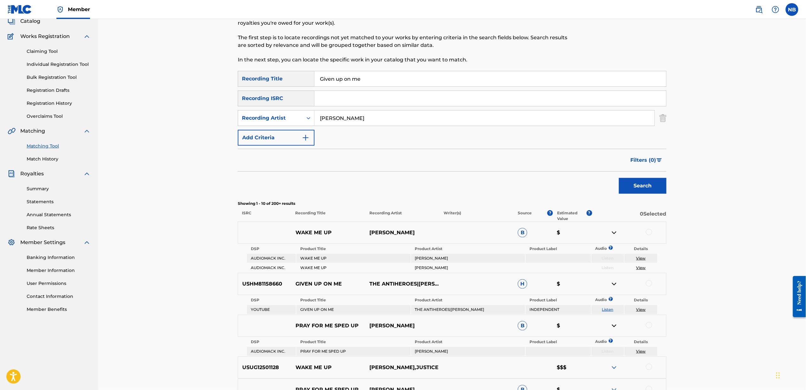
scroll to position [0, 0]
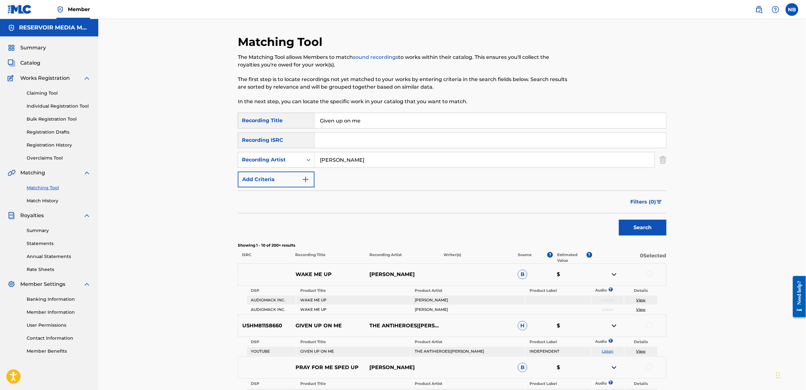
click at [372, 118] on input "Given up on me" at bounding box center [489, 120] width 351 height 15
type input "wrk"
click at [350, 160] on input "The Weeknd" at bounding box center [484, 159] width 340 height 15
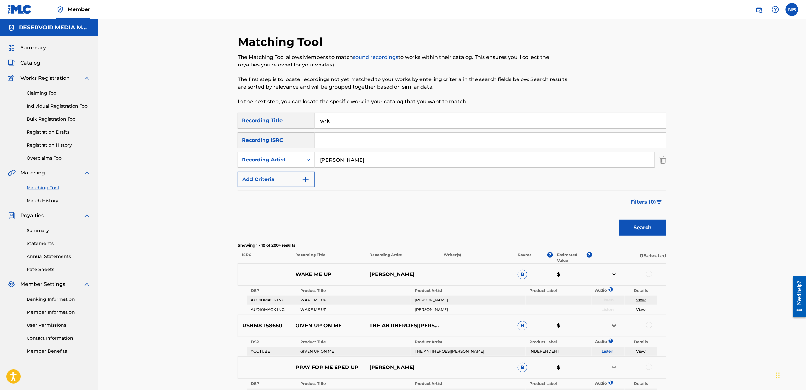
click at [350, 160] on input "The Weeknd" at bounding box center [484, 159] width 340 height 15
click at [619, 220] on button "Search" at bounding box center [643, 228] width 48 height 16
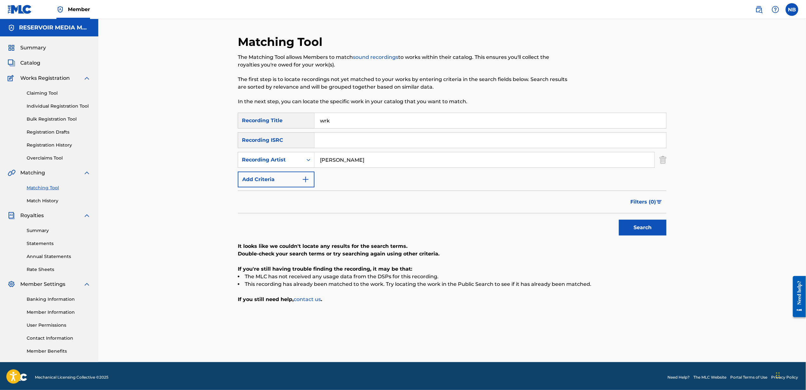
type input "J"
click at [619, 220] on button "Search" at bounding box center [643, 228] width 48 height 16
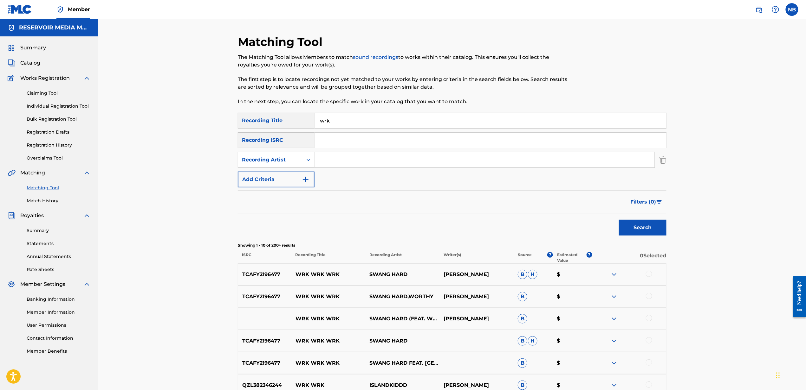
paste input "USUM72503398"
type input "USUM72503398"
click at [622, 225] on button "Search" at bounding box center [643, 228] width 48 height 16
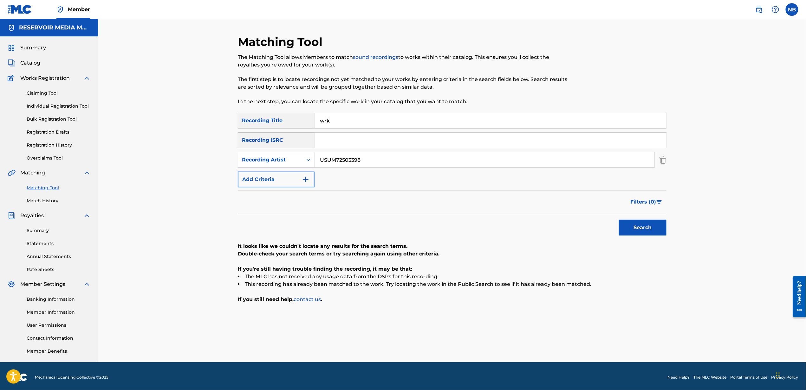
paste input "USUM72503398"
type input "USUM72503398"
click at [662, 161] on img "Search Form" at bounding box center [662, 160] width 7 height 16
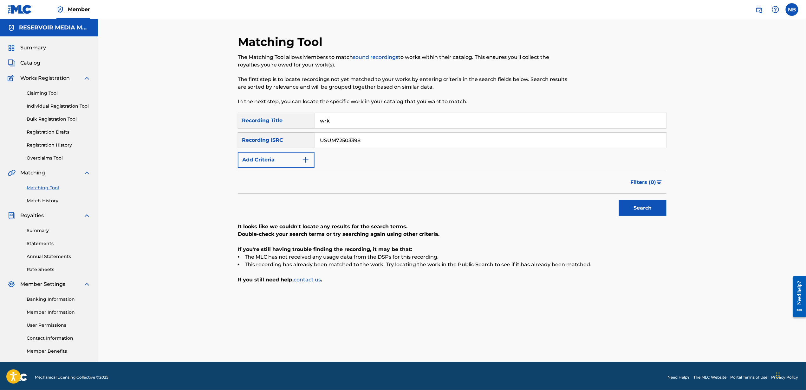
click at [643, 205] on button "Search" at bounding box center [643, 208] width 48 height 16
click at [355, 117] on input "wrk" at bounding box center [489, 120] width 351 height 15
type input "I been"
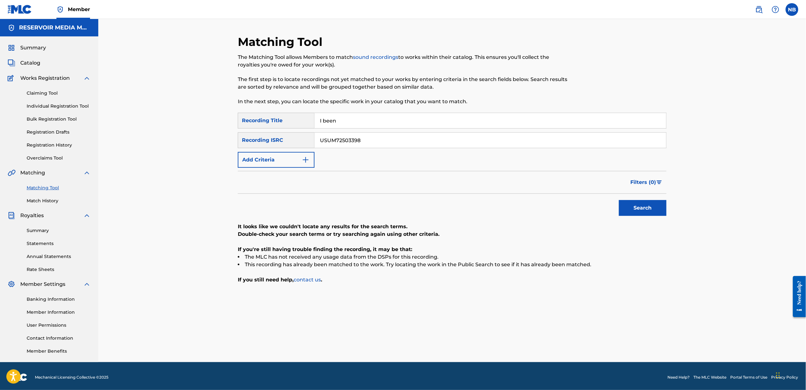
click at [355, 139] on input "USUM72503398" at bounding box center [489, 140] width 351 height 15
click at [269, 158] on button "Add Criteria" at bounding box center [276, 160] width 77 height 16
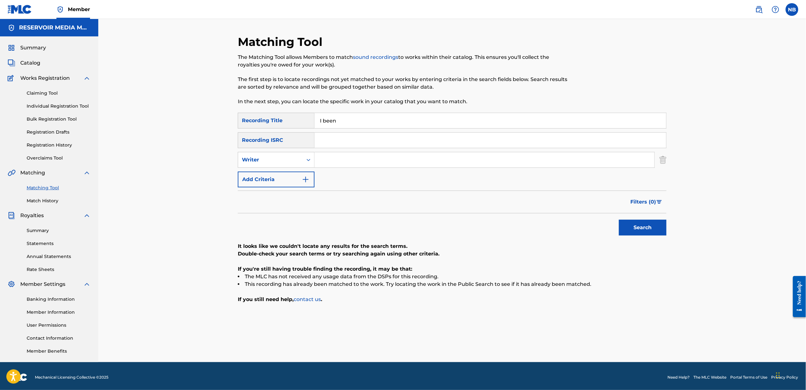
click at [371, 162] on input "Search Form" at bounding box center [484, 159] width 340 height 15
click at [301, 156] on div "Writer" at bounding box center [270, 160] width 65 height 12
click at [295, 174] on div "Recording Artist" at bounding box center [276, 176] width 76 height 16
click at [536, 154] on input "Search Form" at bounding box center [484, 159] width 340 height 15
type input "Larry June"
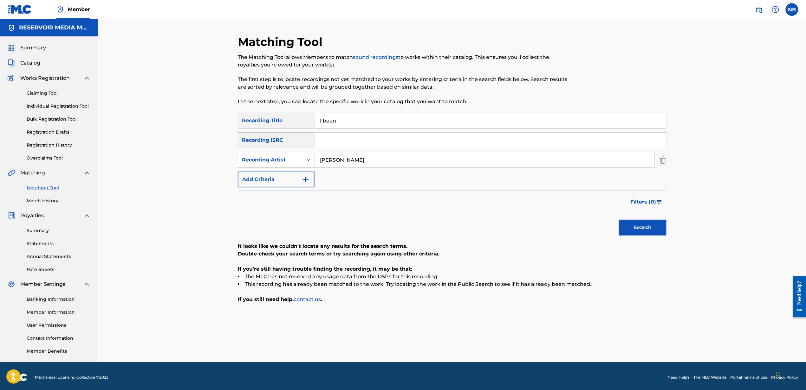
click at [619, 220] on button "Search" at bounding box center [643, 228] width 48 height 16
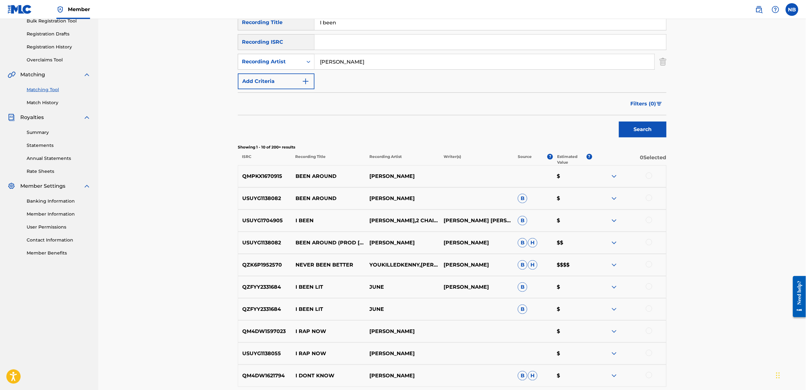
scroll to position [127, 0]
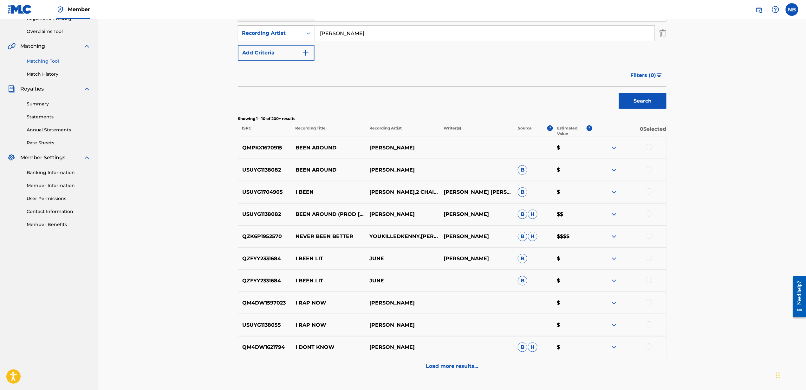
click at [314, 189] on p "I BEEN" at bounding box center [328, 193] width 74 height 8
click at [616, 192] on img at bounding box center [614, 193] width 8 height 8
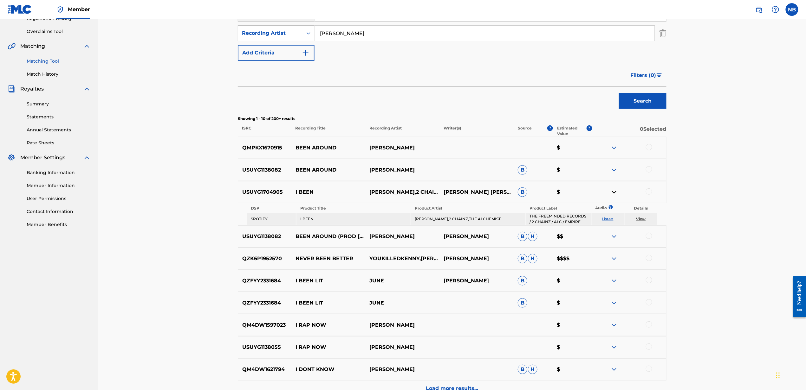
click at [639, 220] on link "View" at bounding box center [641, 219] width 10 height 5
click at [649, 190] on div at bounding box center [649, 192] width 6 height 6
click at [450, 337] on button "Match 1 Group" at bounding box center [445, 339] width 70 height 16
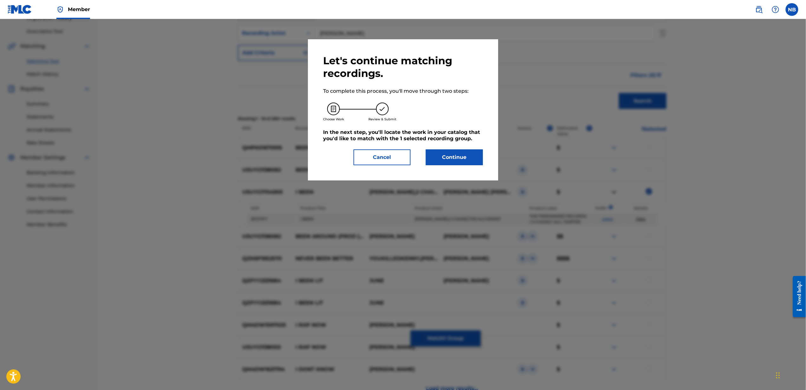
click at [441, 156] on button "Continue" at bounding box center [454, 158] width 57 height 16
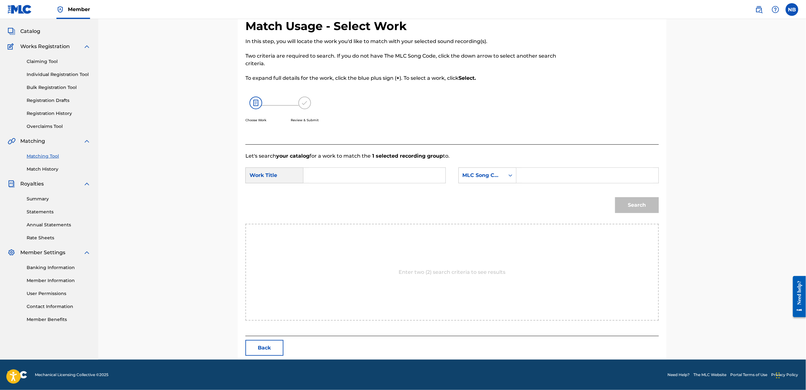
click at [356, 171] on input "Search Form" at bounding box center [374, 175] width 131 height 15
click at [491, 177] on div "MLC Song Code" at bounding box center [481, 176] width 38 height 8
click at [487, 155] on p "Let's search your catalog for a work to match the 1 selected recording group to." at bounding box center [451, 156] width 413 height 8
click at [404, 168] on input "Search Form" at bounding box center [374, 175] width 131 height 15
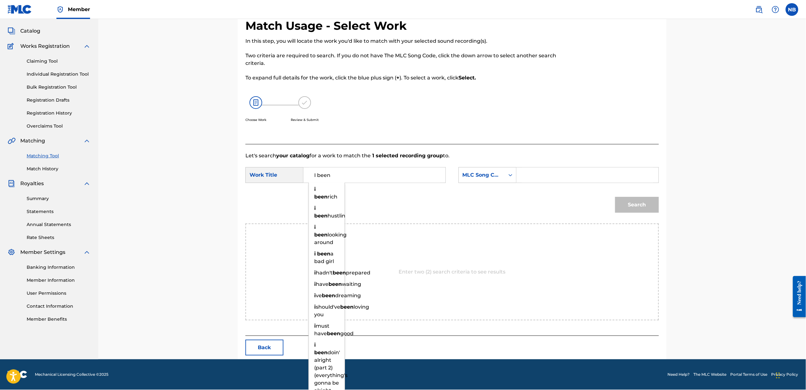
type input "I been"
click at [624, 175] on input "Search Form" at bounding box center [587, 175] width 131 height 15
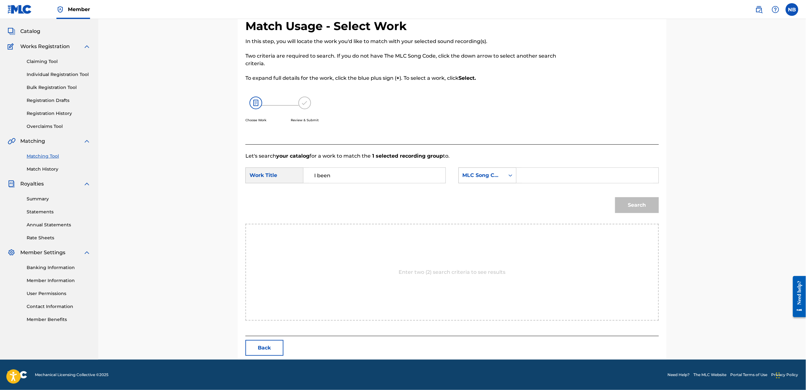
click at [495, 174] on div "MLC Song Code" at bounding box center [481, 176] width 38 height 8
click at [482, 193] on div "Writer Name" at bounding box center [487, 192] width 57 height 16
click at [543, 164] on form "SearchWithCriteria7482f34e-70f9-4c9c-9fec-6da789854d5a Work Title I been Search…" at bounding box center [451, 192] width 413 height 64
click at [497, 170] on div "Writer Name" at bounding box center [482, 176] width 46 height 12
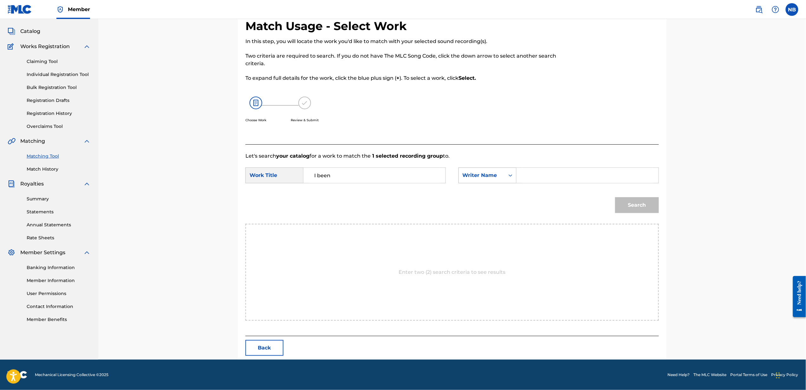
click at [500, 183] on div "Writer Name" at bounding box center [487, 176] width 58 height 16
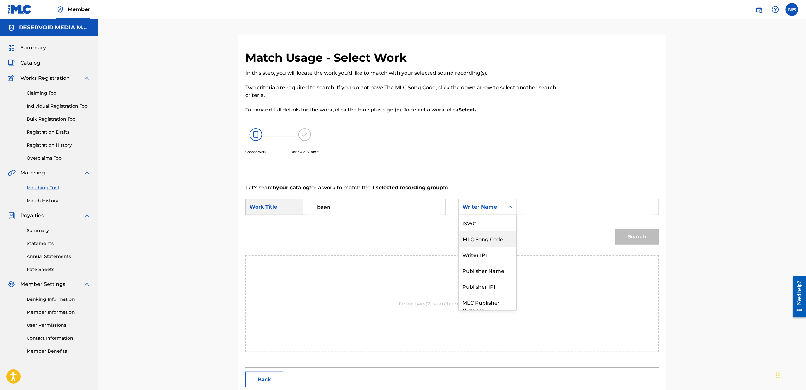
click at [499, 237] on div "MLC Song Code" at bounding box center [487, 239] width 57 height 16
click at [501, 208] on div "MLC Song Code" at bounding box center [482, 207] width 46 height 12
click at [506, 210] on div "Search Form" at bounding box center [510, 207] width 11 height 11
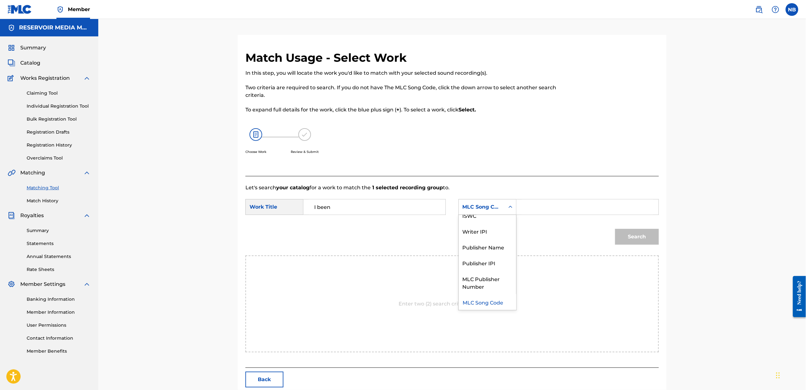
click at [479, 301] on div "MLC Song Code" at bounding box center [487, 302] width 57 height 16
paste input "265837595"
type input "265837595"
click at [633, 233] on button "Search" at bounding box center [637, 237] width 44 height 16
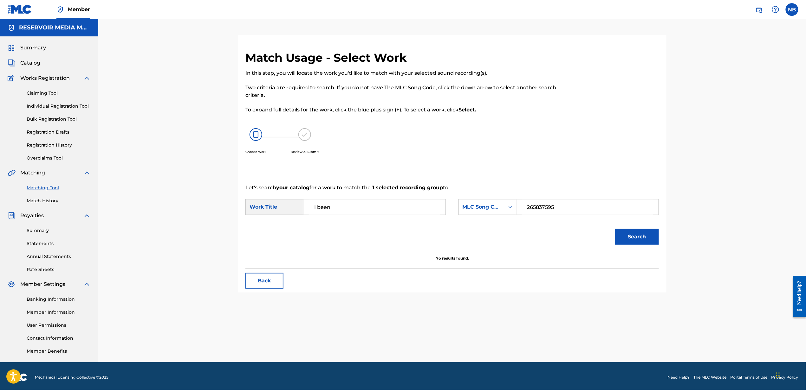
click at [378, 212] on input "I been" at bounding box center [374, 207] width 131 height 15
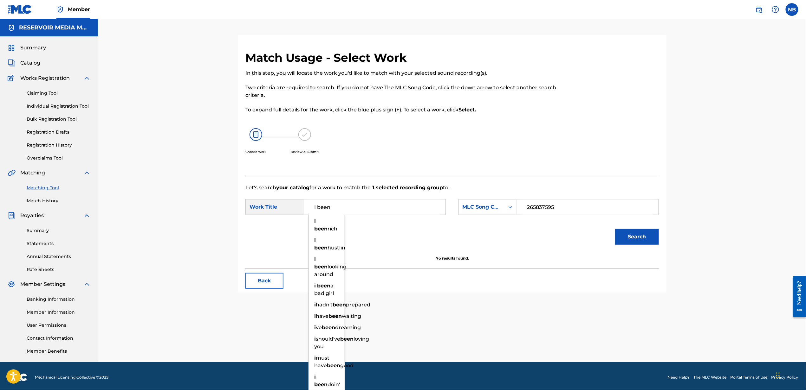
click at [401, 236] on div "Search" at bounding box center [451, 239] width 413 height 33
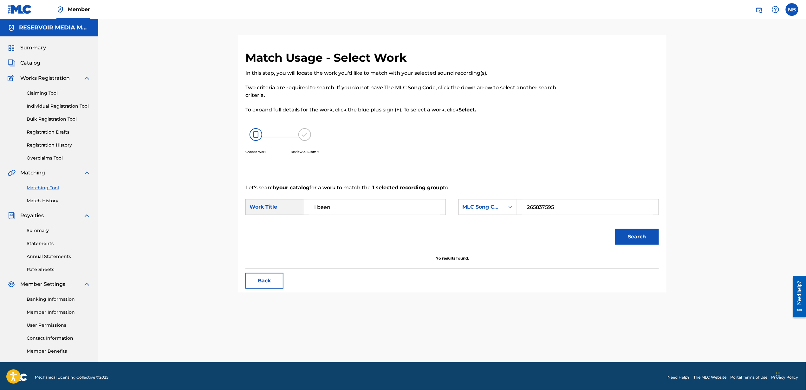
click at [273, 283] on button "Back" at bounding box center [264, 281] width 38 height 16
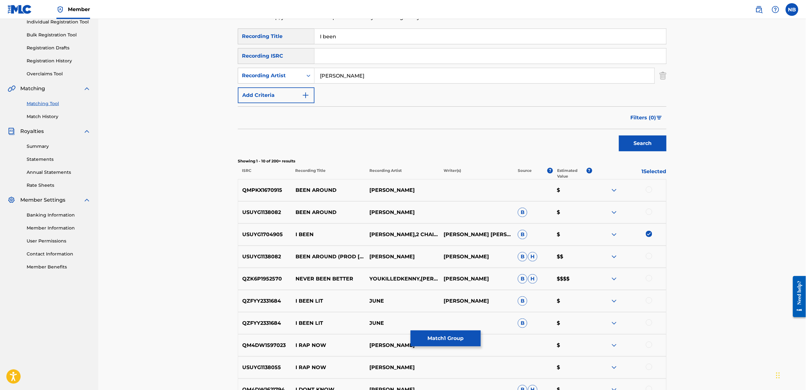
scroll to position [173, 0]
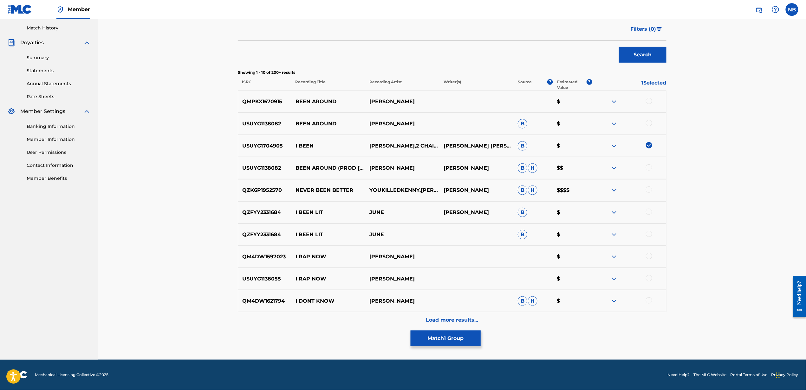
click at [520, 126] on span "B" at bounding box center [523, 124] width 10 height 10
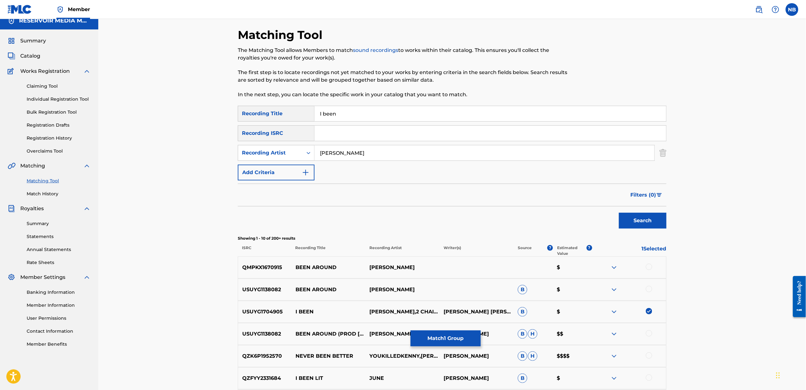
scroll to position [0, 0]
